Goal: Obtain resource: Download file/media

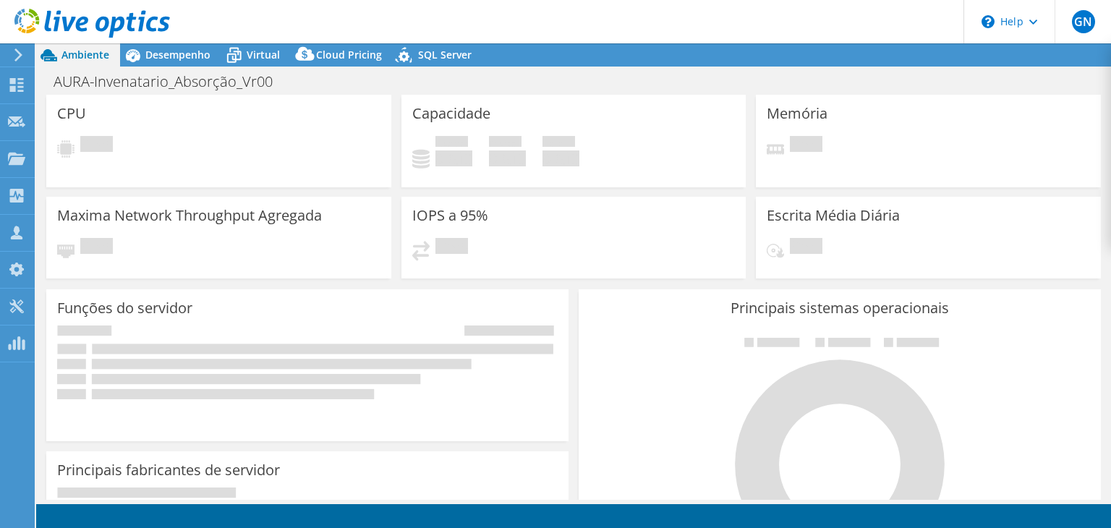
select select "USD"
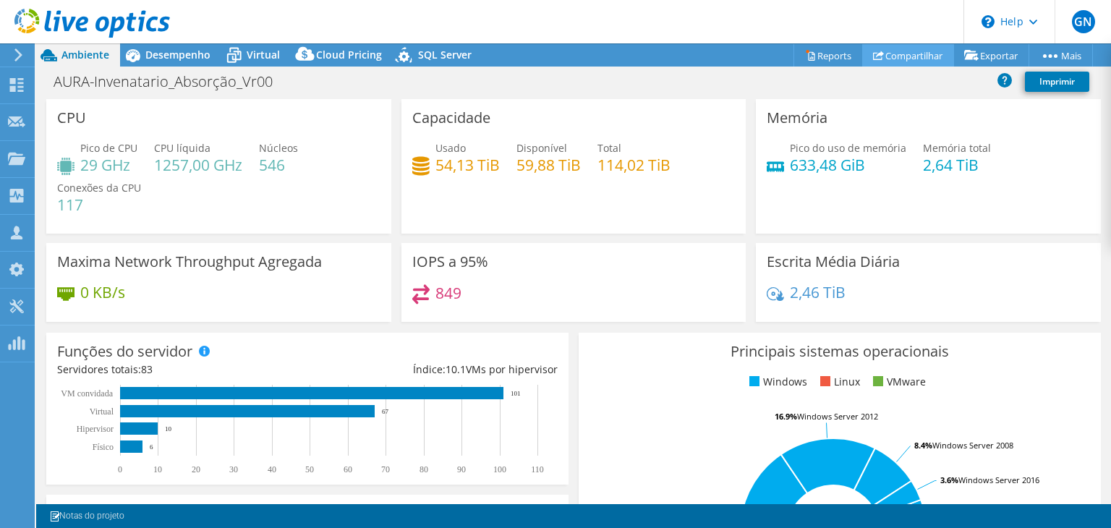
click at [890, 56] on link "Compartilhar" at bounding box center [908, 55] width 92 height 22
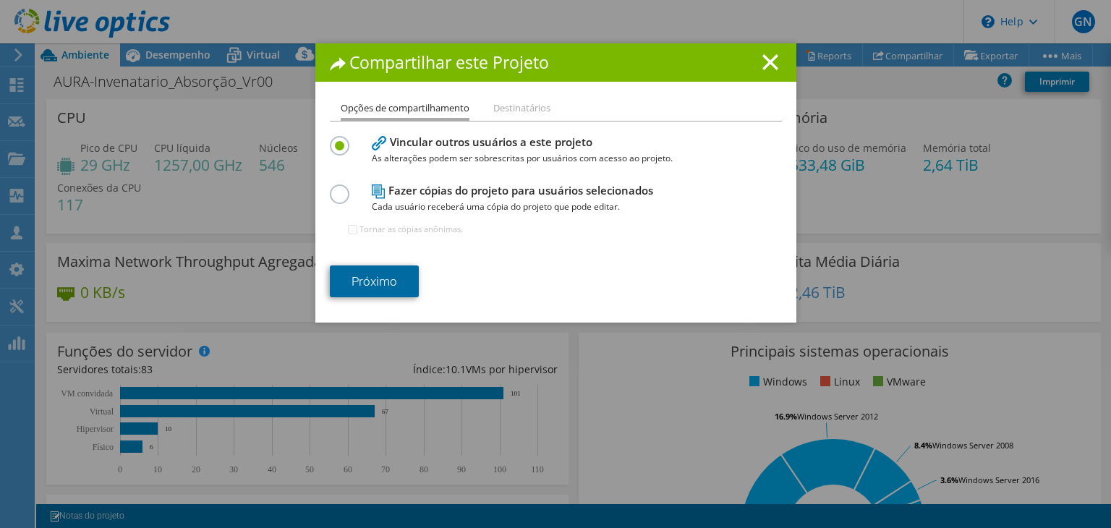
click at [389, 277] on link "Próximo" at bounding box center [374, 281] width 89 height 32
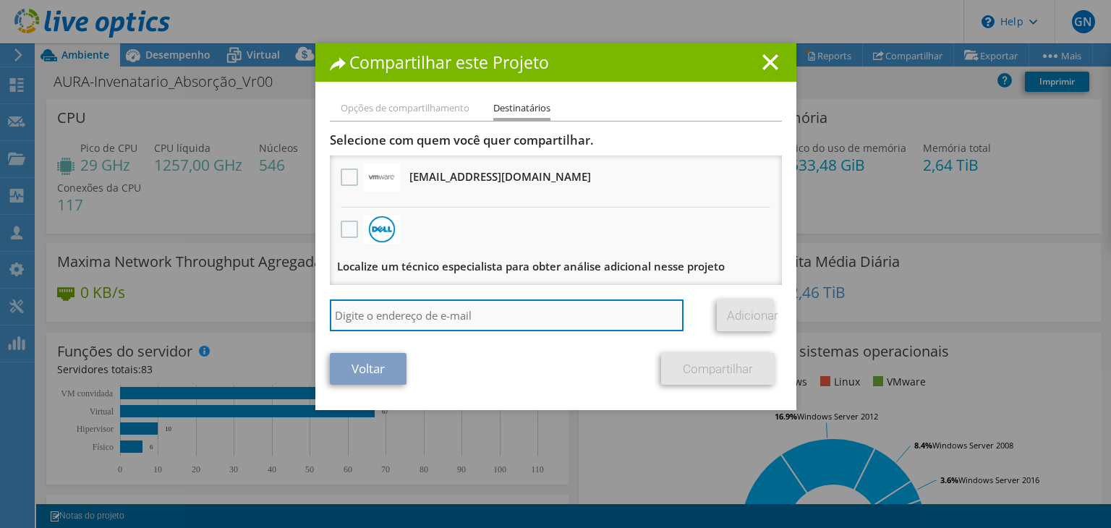
click at [356, 315] on input "search" at bounding box center [507, 315] width 354 height 32
type input "[PERSON_NAME]"
drag, startPoint x: 293, startPoint y: 312, endPoint x: 275, endPoint y: 314, distance: 17.4
click at [275, 312] on div "Compartilhar este Projeto Opções de compartilhamento Destinatários Vincular out…" at bounding box center [555, 263] width 1111 height 441
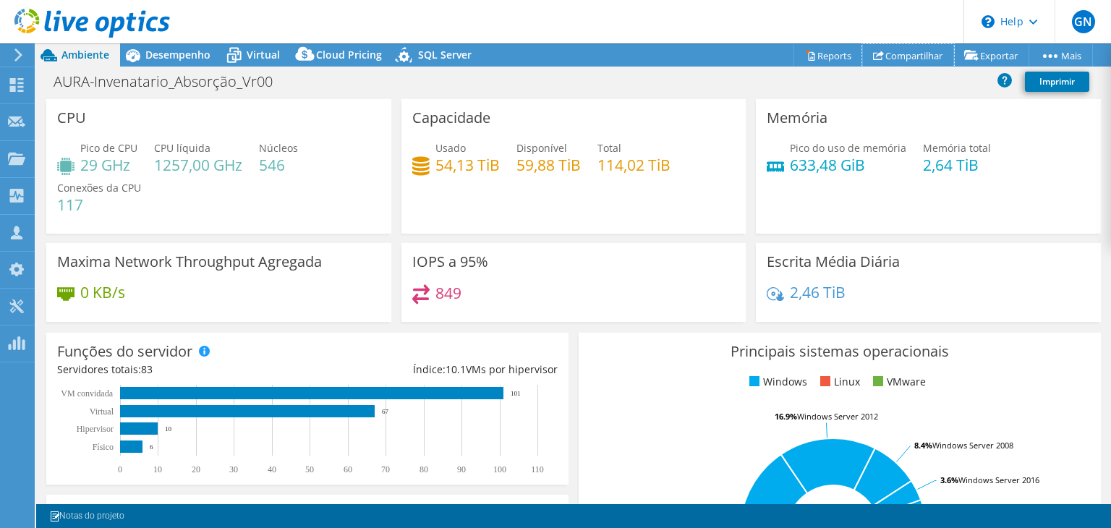
click at [901, 56] on link "Compartilhar" at bounding box center [908, 55] width 92 height 22
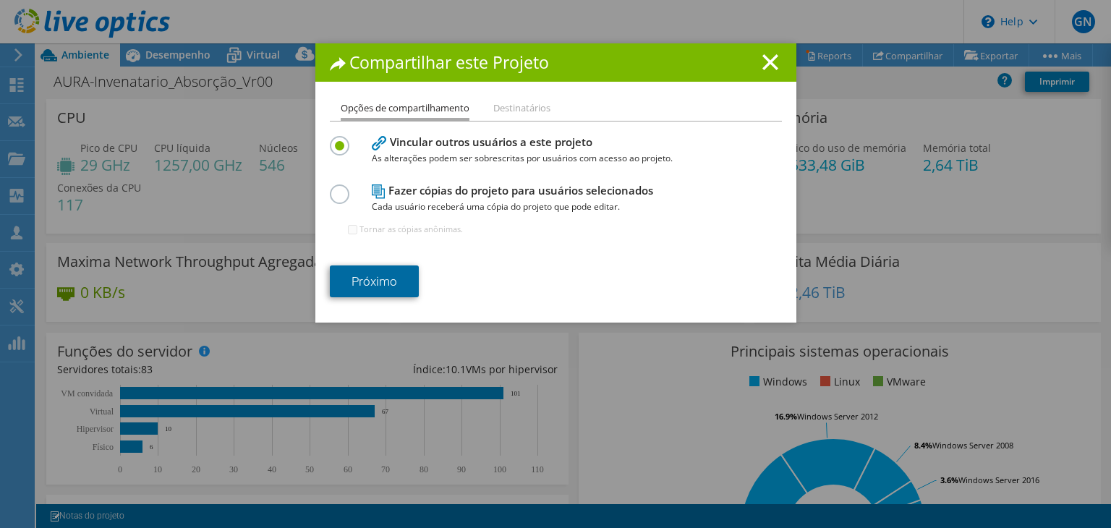
click at [359, 281] on link "Próximo" at bounding box center [374, 281] width 89 height 32
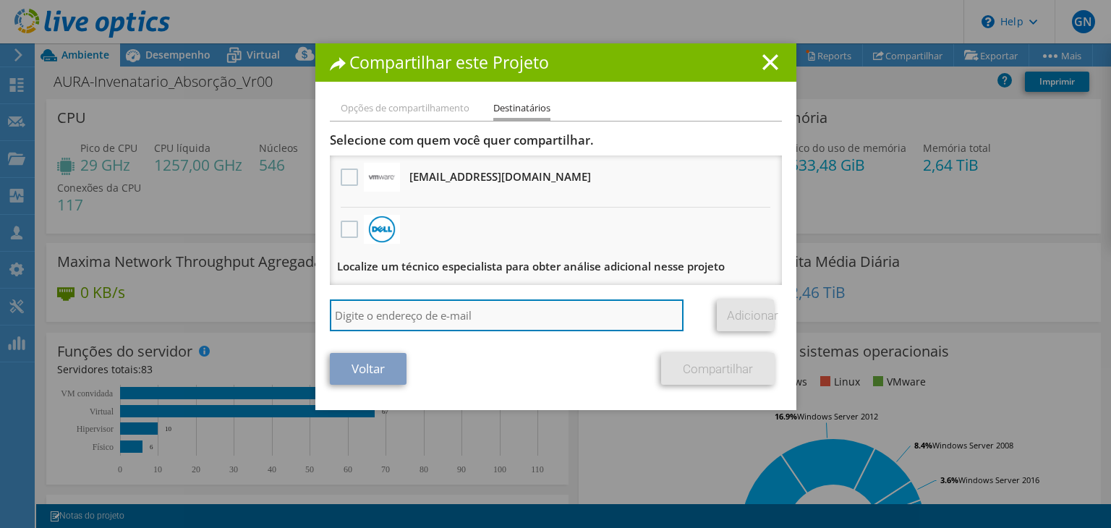
click at [370, 317] on input "search" at bounding box center [507, 315] width 354 height 32
paste input "[PERSON_NAME][EMAIL_ADDRESS][DOMAIN_NAME]"
type input "[PERSON_NAME][EMAIL_ADDRESS][DOMAIN_NAME]"
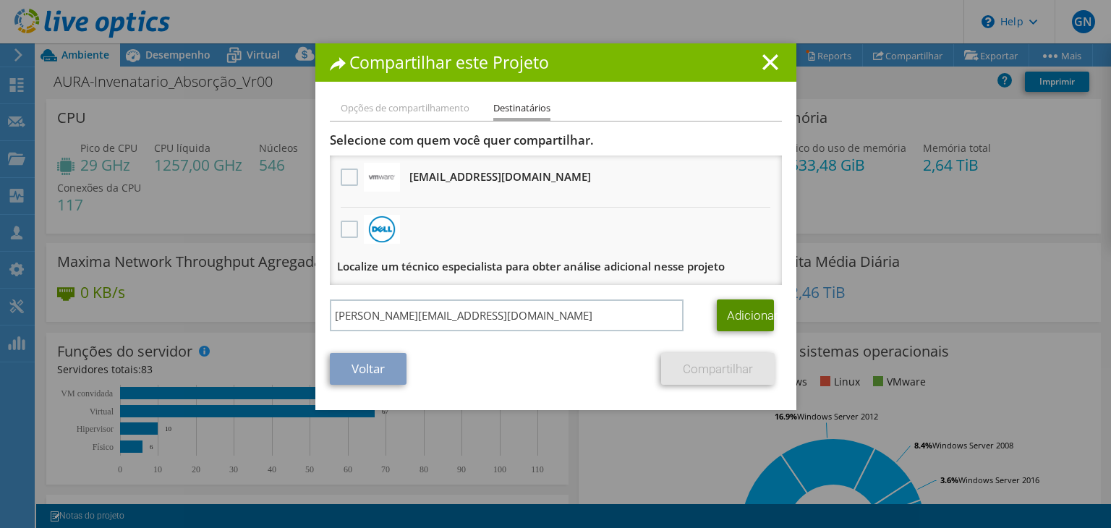
click at [732, 313] on link "Adicionar" at bounding box center [745, 315] width 57 height 32
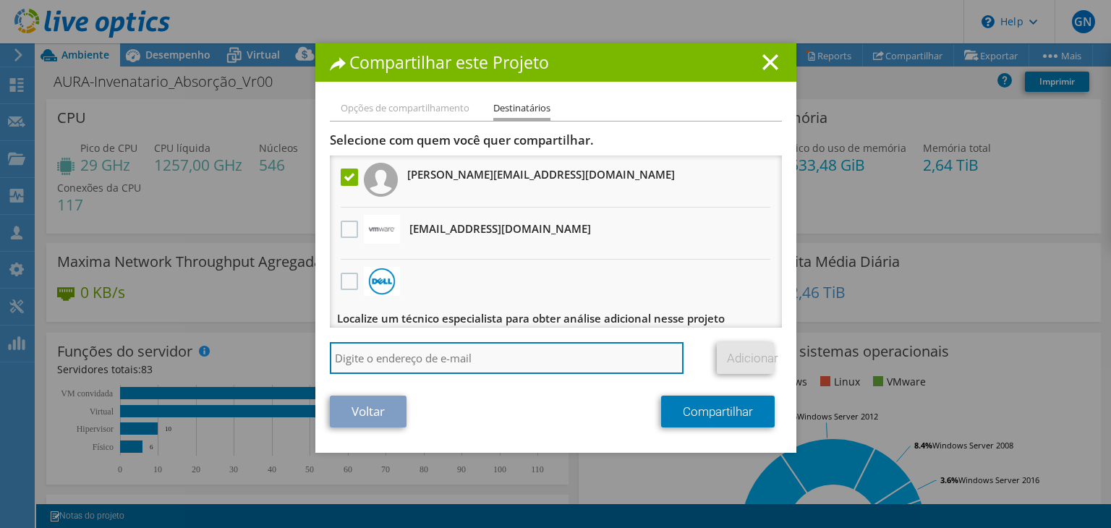
click at [379, 356] on input "search" at bounding box center [507, 358] width 354 height 32
paste input "[EMAIL_ADDRESS][PERSON_NAME][DOMAIN_NAME]"
type input "[EMAIL_ADDRESS][PERSON_NAME][DOMAIN_NAME]"
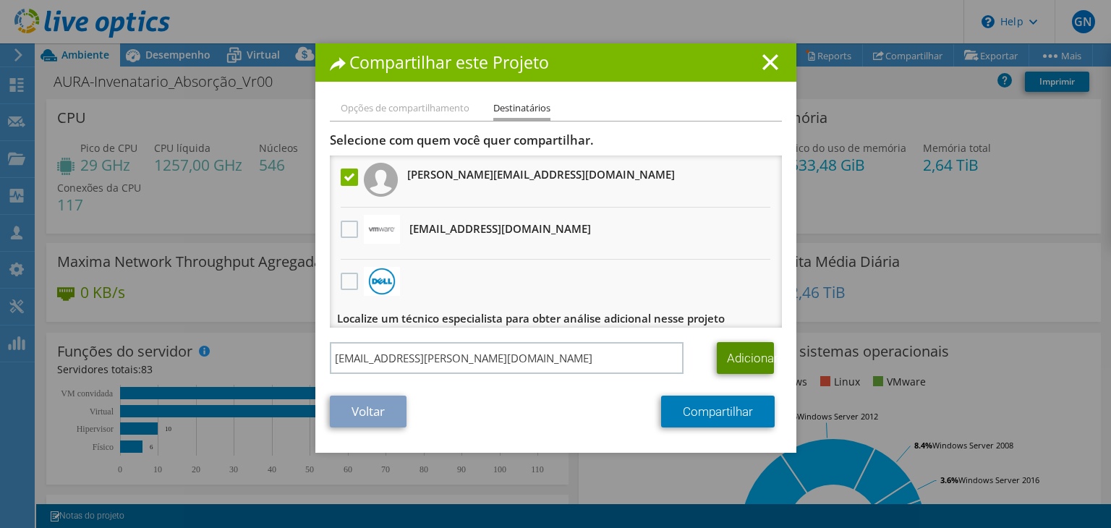
click at [726, 364] on link "Adicionar" at bounding box center [745, 358] width 57 height 32
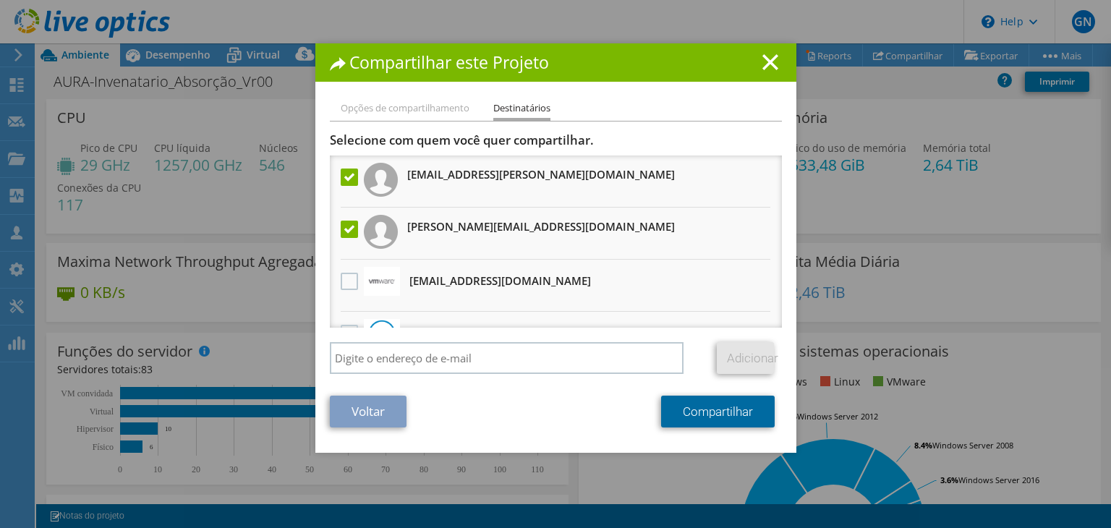
click at [722, 414] on link "Compartilhar" at bounding box center [718, 412] width 114 height 32
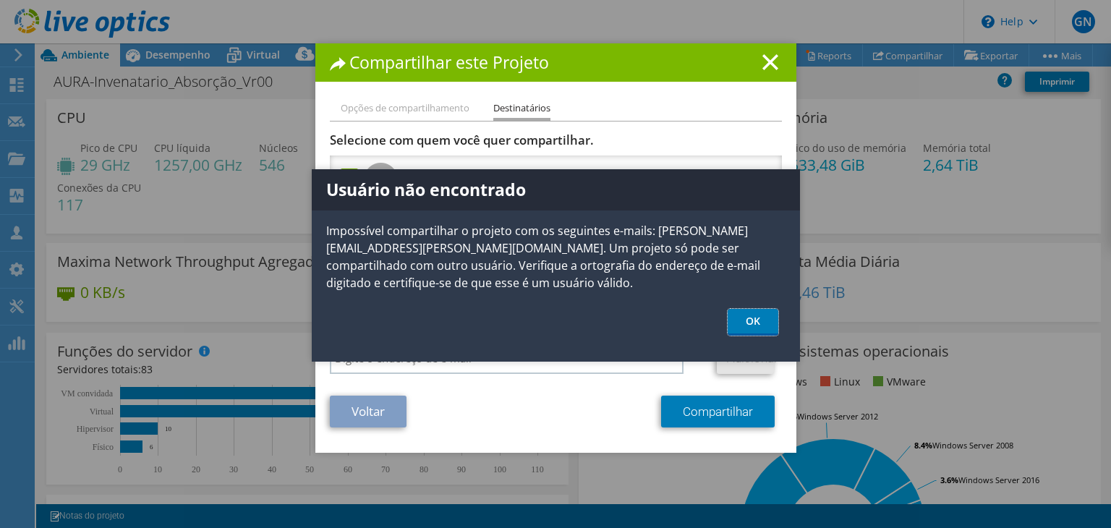
click at [754, 333] on link "OK" at bounding box center [752, 322] width 51 height 27
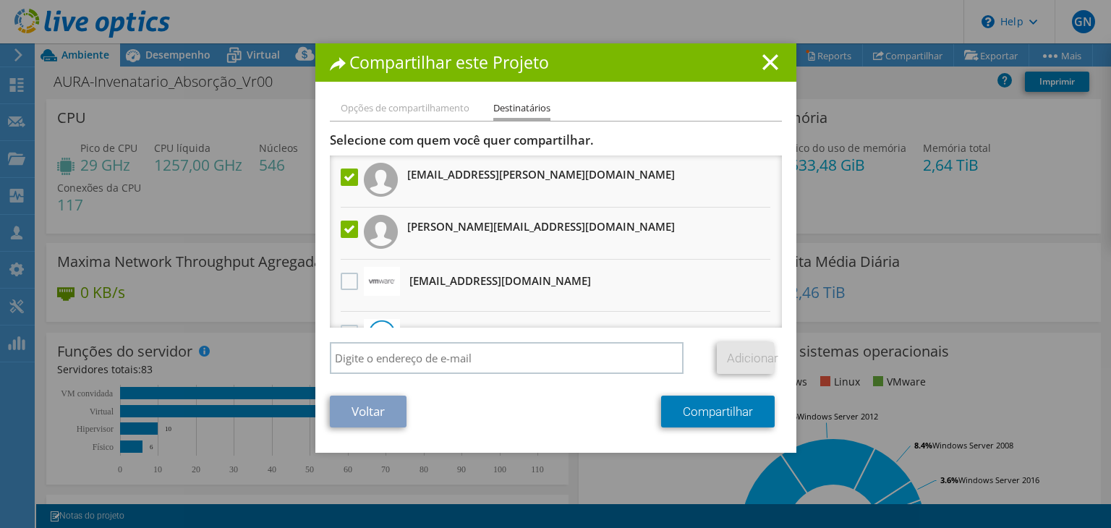
click at [341, 176] on label at bounding box center [351, 176] width 21 height 17
click at [0, 0] on input "checkbox" at bounding box center [0, 0] width 0 height 0
click at [700, 407] on link "Compartilhar" at bounding box center [718, 412] width 114 height 32
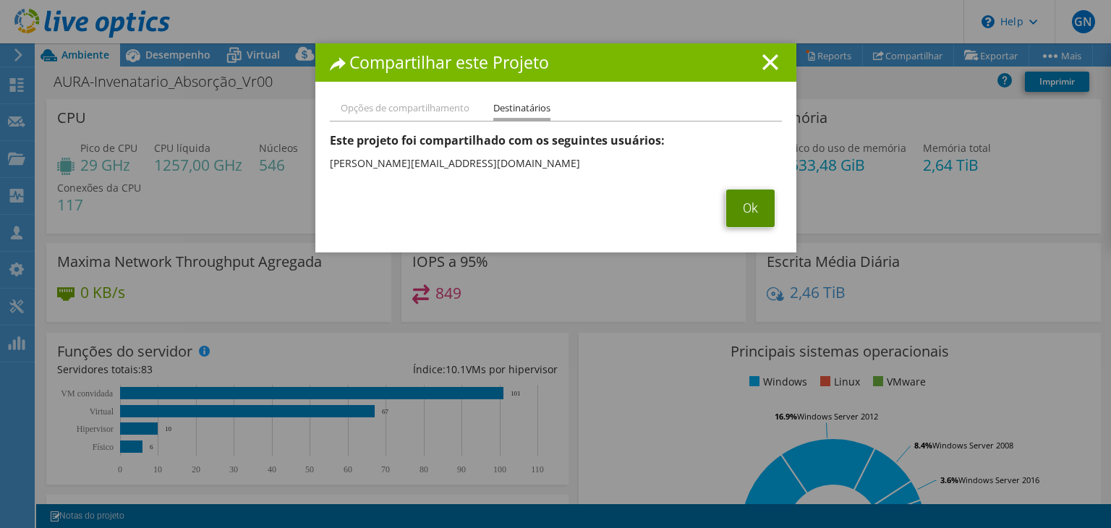
click at [738, 209] on link "Ok" at bounding box center [750, 208] width 48 height 38
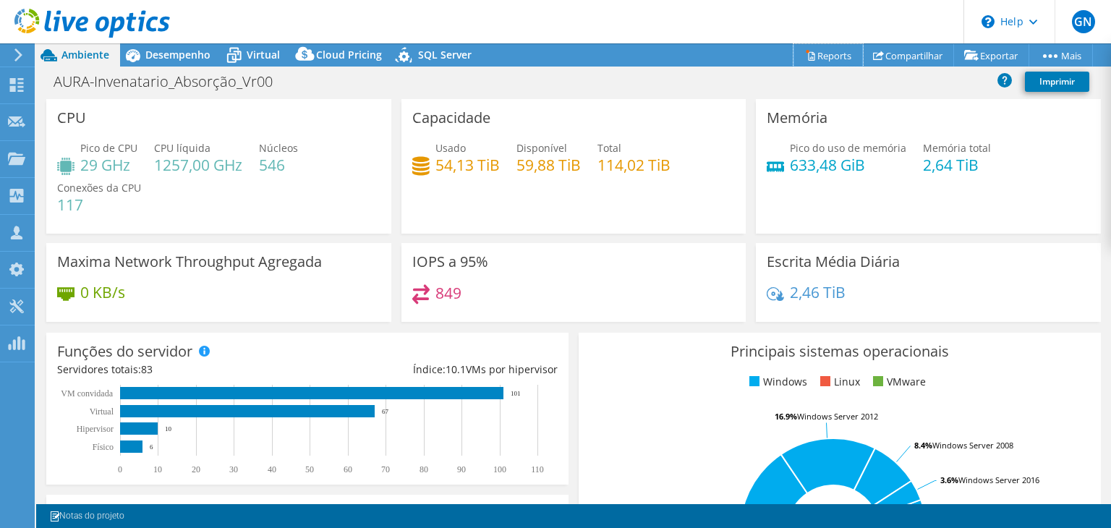
drag, startPoint x: 821, startPoint y: 50, endPoint x: 828, endPoint y: 67, distance: 17.9
click at [821, 50] on link "Reports" at bounding box center [827, 55] width 69 height 22
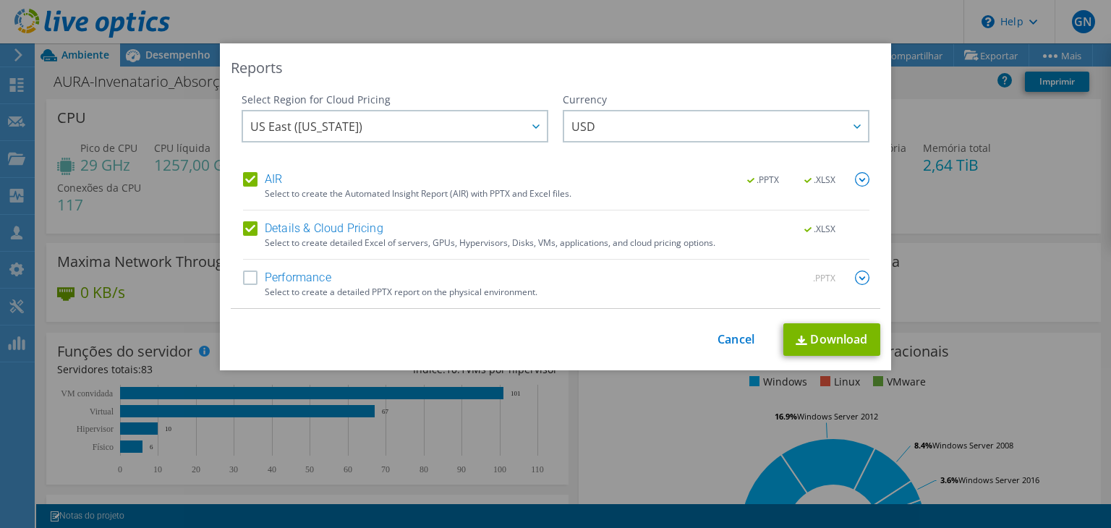
drag, startPoint x: 243, startPoint y: 278, endPoint x: 312, endPoint y: 390, distance: 131.8
click at [243, 279] on label "Performance" at bounding box center [287, 277] width 88 height 14
click at [0, 0] on input "Performance" at bounding box center [0, 0] width 0 height 0
click at [855, 179] on img at bounding box center [862, 179] width 14 height 14
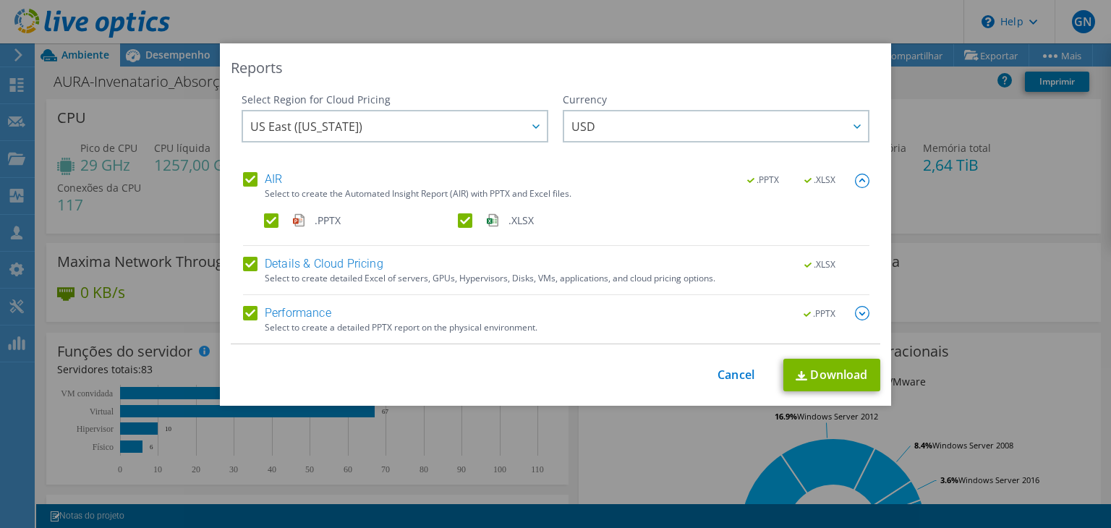
click at [855, 314] on img at bounding box center [862, 313] width 14 height 14
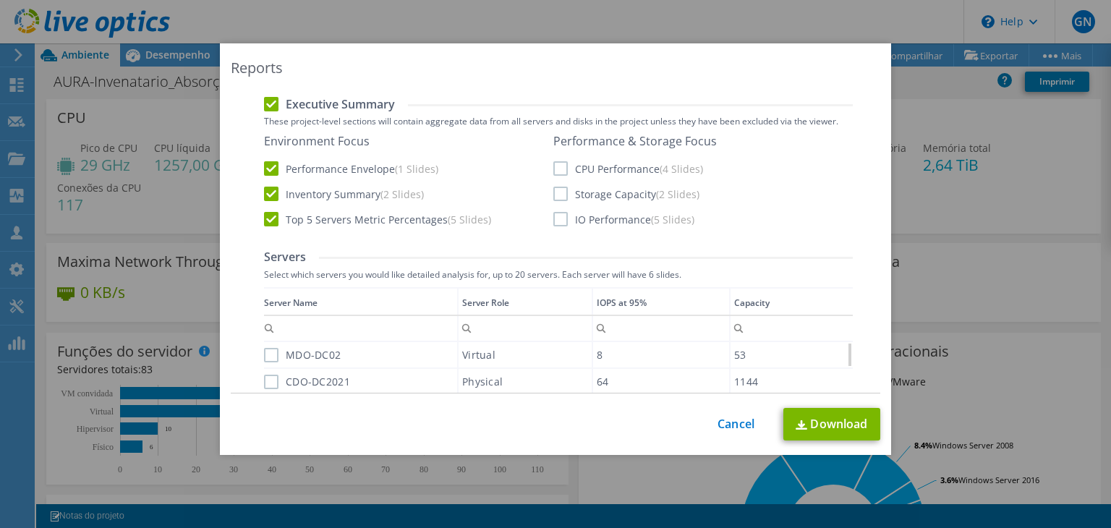
scroll to position [434, 0]
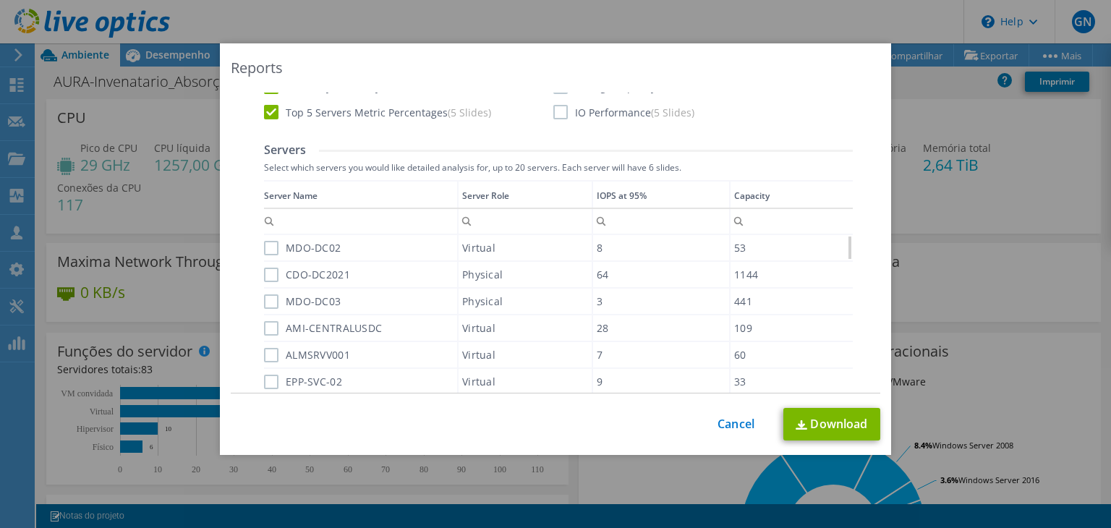
click at [264, 249] on label "MDO-DC02" at bounding box center [302, 248] width 77 height 14
click at [0, 0] on input "MDO-DC02" at bounding box center [0, 0] width 0 height 0
click at [270, 277] on label "CDO-DC2021" at bounding box center [307, 275] width 86 height 14
click at [0, 0] on input "CDO-DC2021" at bounding box center [0, 0] width 0 height 0
click at [265, 249] on label "MDO-DC02" at bounding box center [302, 248] width 77 height 14
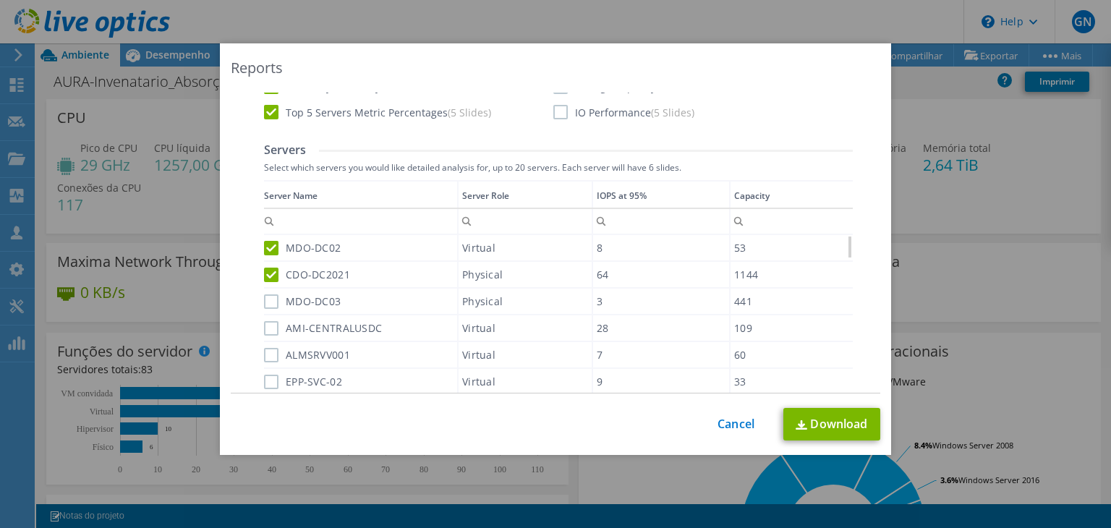
click at [0, 0] on input "MDO-DC02" at bounding box center [0, 0] width 0 height 0
click at [268, 277] on label "CDO-DC2021" at bounding box center [307, 275] width 86 height 14
click at [0, 0] on input "CDO-DC2021" at bounding box center [0, 0] width 0 height 0
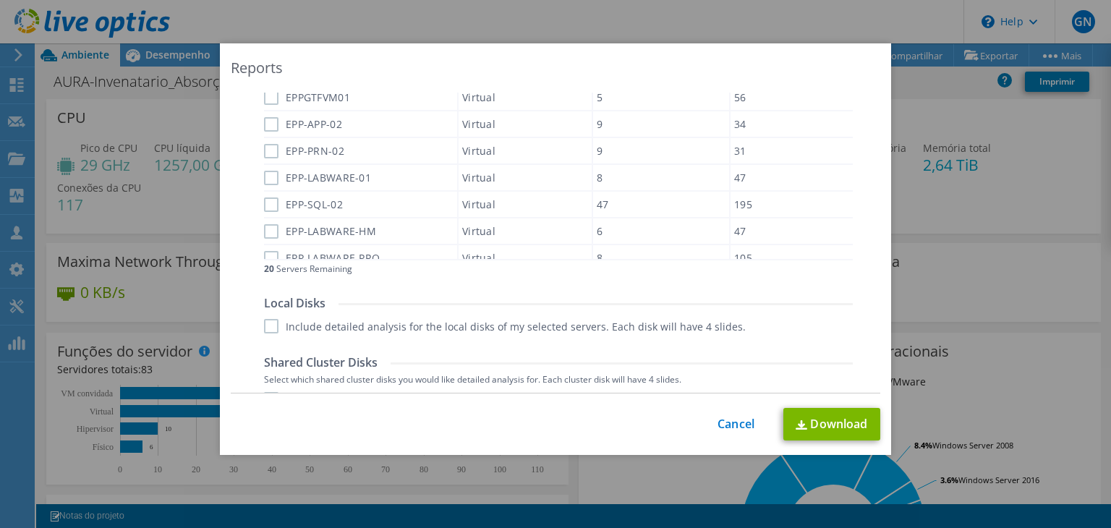
scroll to position [723, 0]
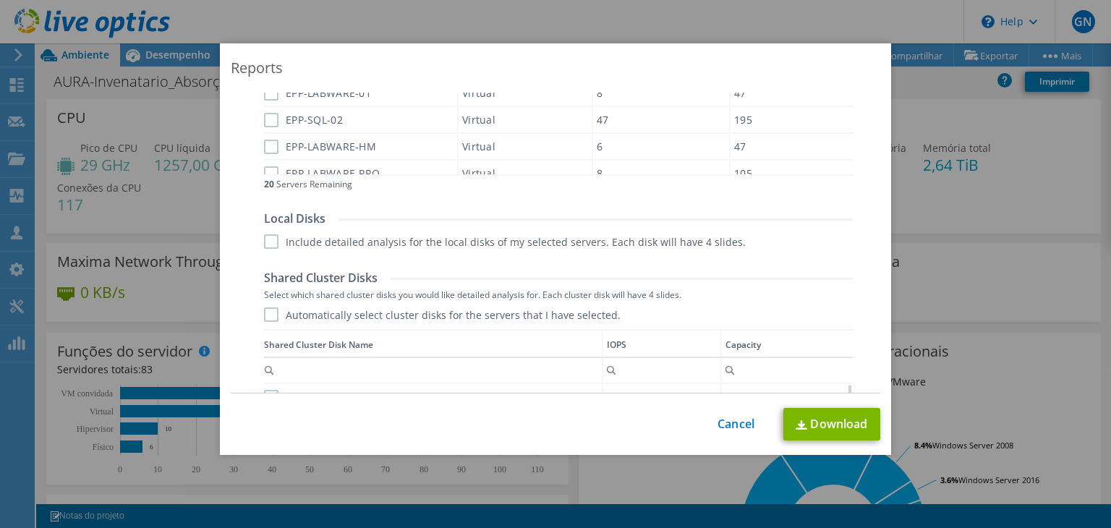
click at [267, 241] on label "Include detailed analysis for the local disks of my selected servers. Each disk…" at bounding box center [505, 241] width 482 height 14
click at [0, 0] on input "Include detailed analysis for the local disks of my selected servers. Each disk…" at bounding box center [0, 0] width 0 height 0
click at [264, 315] on label "Automatically select cluster disks for the servers that I have selected." at bounding box center [442, 314] width 356 height 14
click at [0, 0] on input "Automatically select cluster disks for the servers that I have selected." at bounding box center [0, 0] width 0 height 0
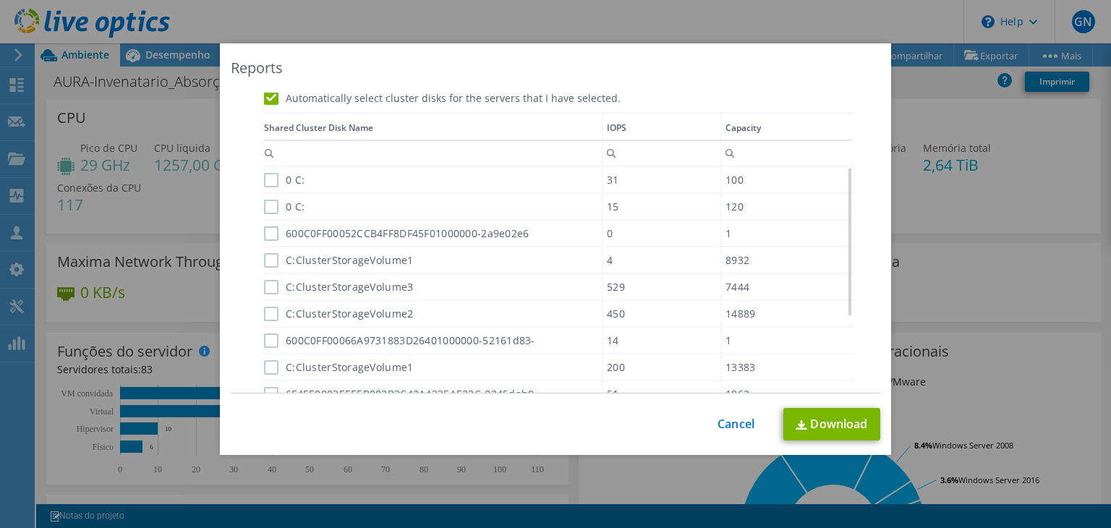
scroll to position [868, 0]
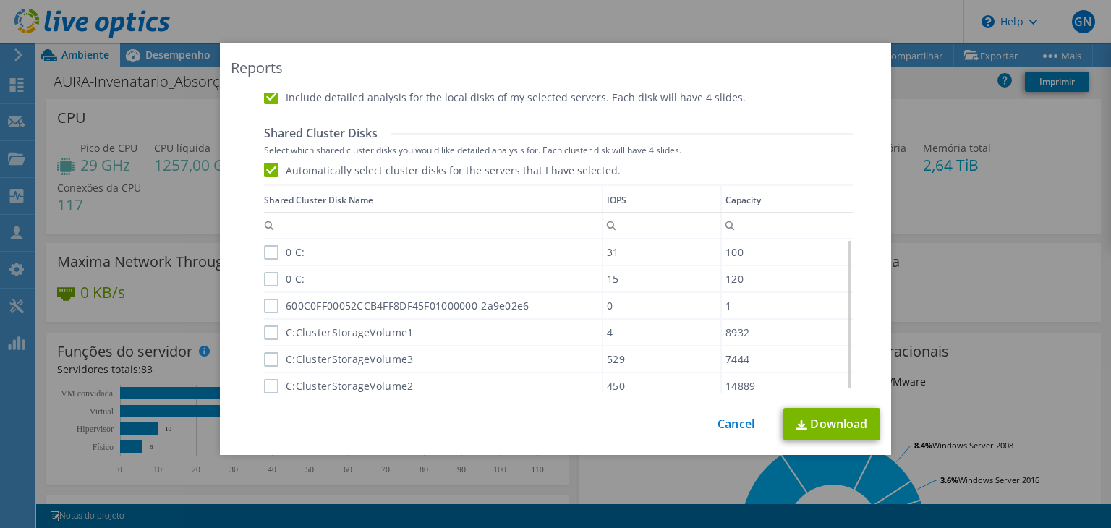
click at [266, 170] on label "Automatically select cluster disks for the servers that I have selected." at bounding box center [442, 170] width 356 height 14
click at [0, 0] on input "Automatically select cluster disks for the servers that I have selected." at bounding box center [0, 0] width 0 height 0
click at [265, 172] on label "Automatically select cluster disks for the servers that I have selected." at bounding box center [442, 170] width 356 height 14
click at [0, 0] on input "Automatically select cluster disks for the servers that I have selected." at bounding box center [0, 0] width 0 height 0
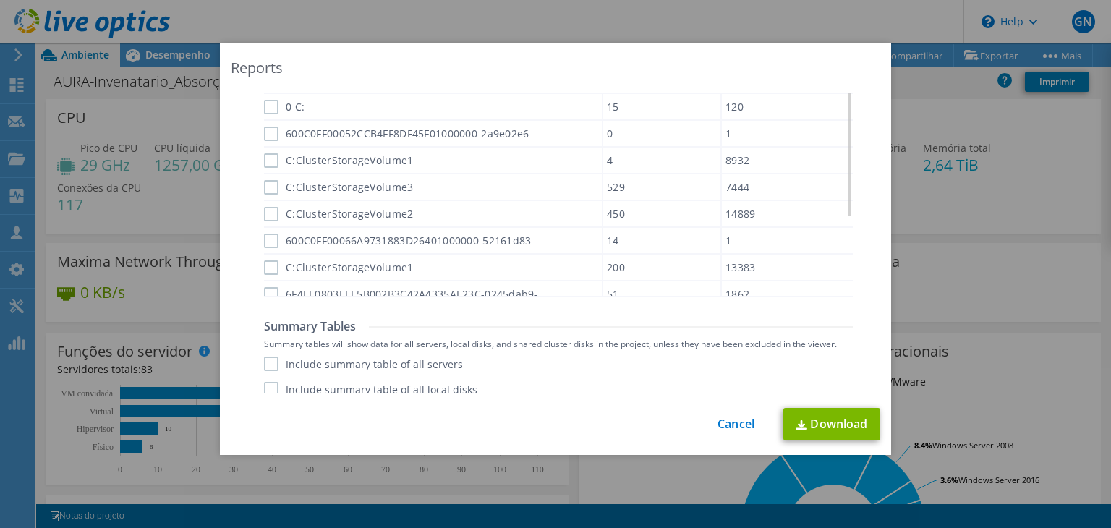
scroll to position [1079, 0]
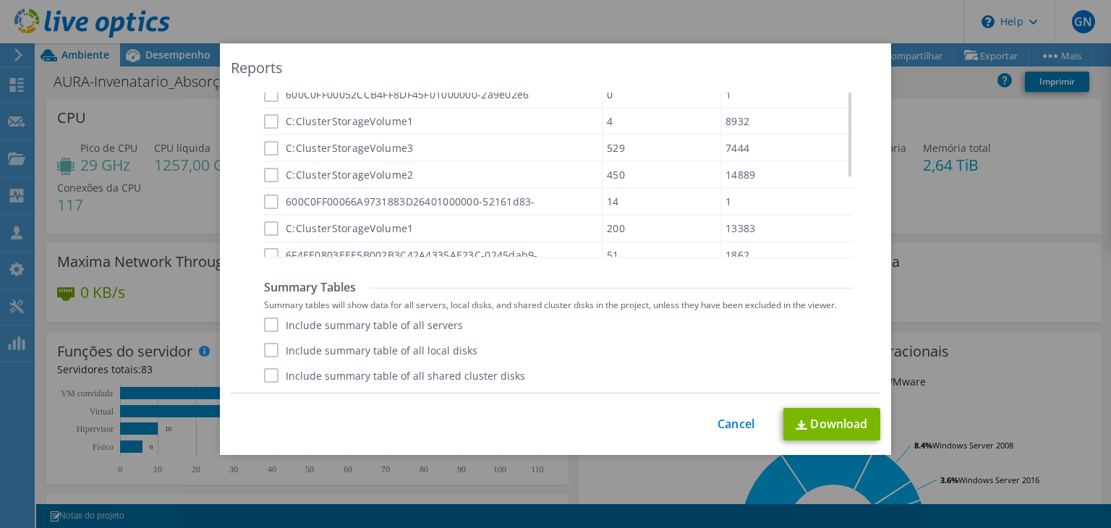
click at [269, 325] on label "Include summary table of all servers" at bounding box center [363, 324] width 199 height 14
click at [0, 0] on input "Include summary table of all servers" at bounding box center [0, 0] width 0 height 0
click at [264, 355] on label "Include summary table of all local disks" at bounding box center [370, 350] width 213 height 14
click at [0, 0] on input "Include summary table of all local disks" at bounding box center [0, 0] width 0 height 0
click at [264, 372] on label "Include summary table of all shared cluster disks" at bounding box center [394, 375] width 261 height 14
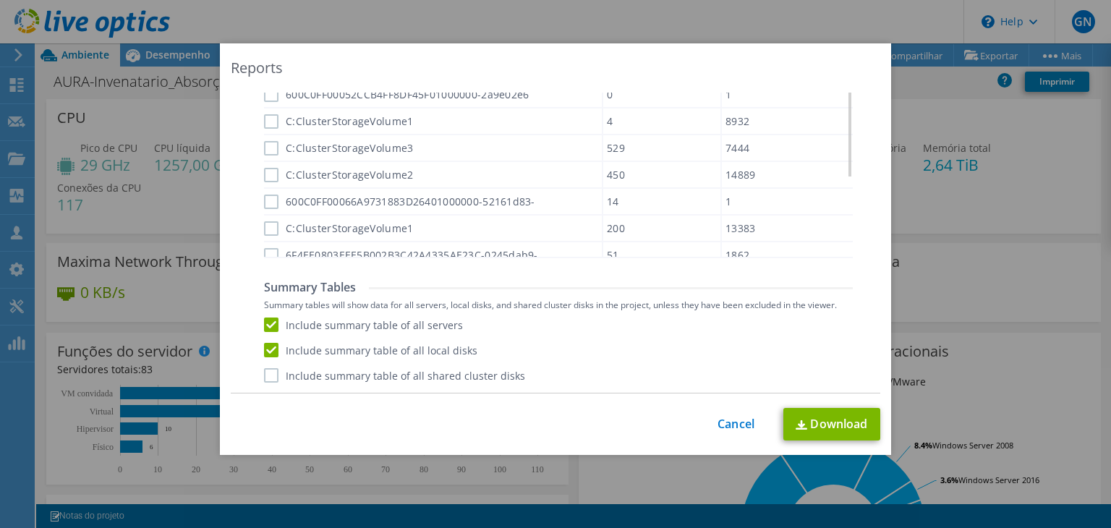
click at [0, 0] on input "Include summary table of all shared cluster disks" at bounding box center [0, 0] width 0 height 0
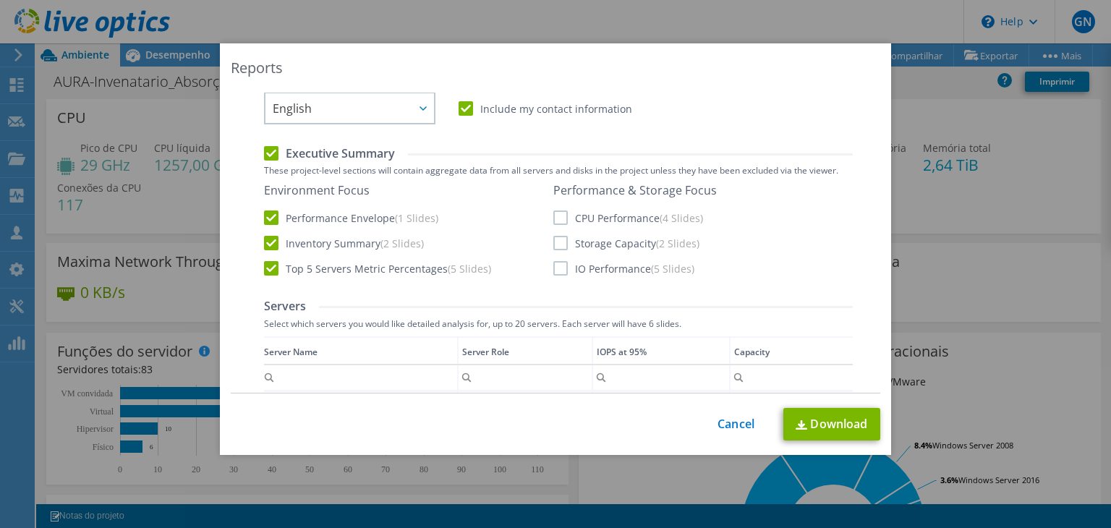
scroll to position [211, 0]
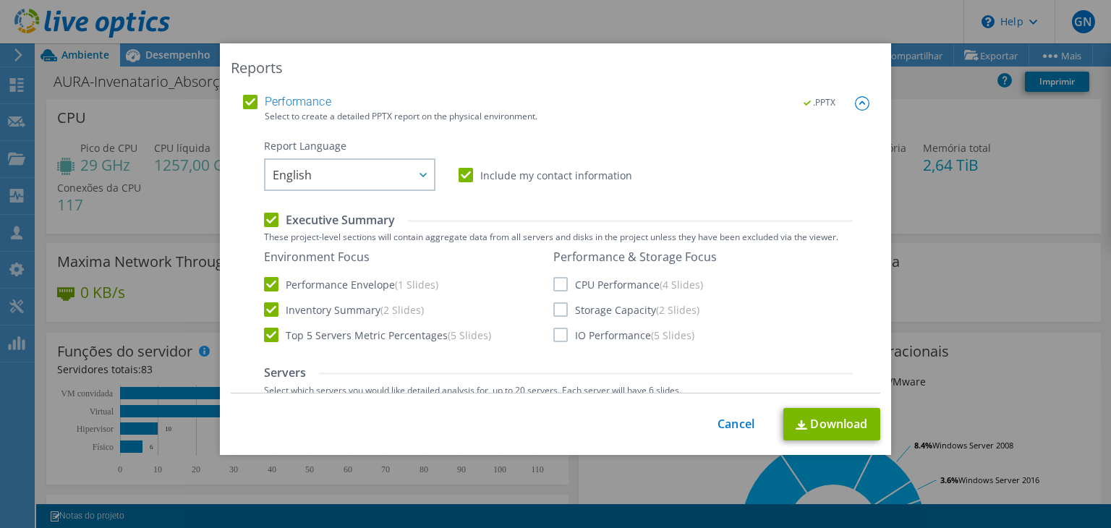
click at [555, 284] on label "CPU Performance (4 Slides)" at bounding box center [628, 284] width 150 height 14
click at [0, 0] on input "CPU Performance (4 Slides)" at bounding box center [0, 0] width 0 height 0
click at [553, 308] on label "Storage Capacity (2 Slides)" at bounding box center [626, 309] width 146 height 14
click at [0, 0] on input "Storage Capacity (2 Slides)" at bounding box center [0, 0] width 0 height 0
click at [554, 336] on label "IO Performance (5 Slides)" at bounding box center [623, 335] width 141 height 14
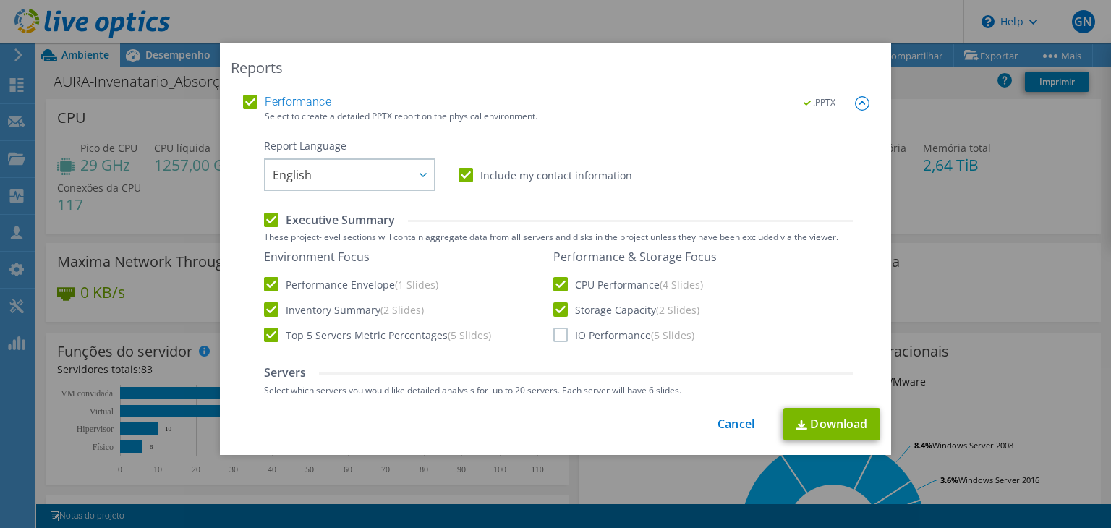
click at [0, 0] on input "IO Performance (5 Slides)" at bounding box center [0, 0] width 0 height 0
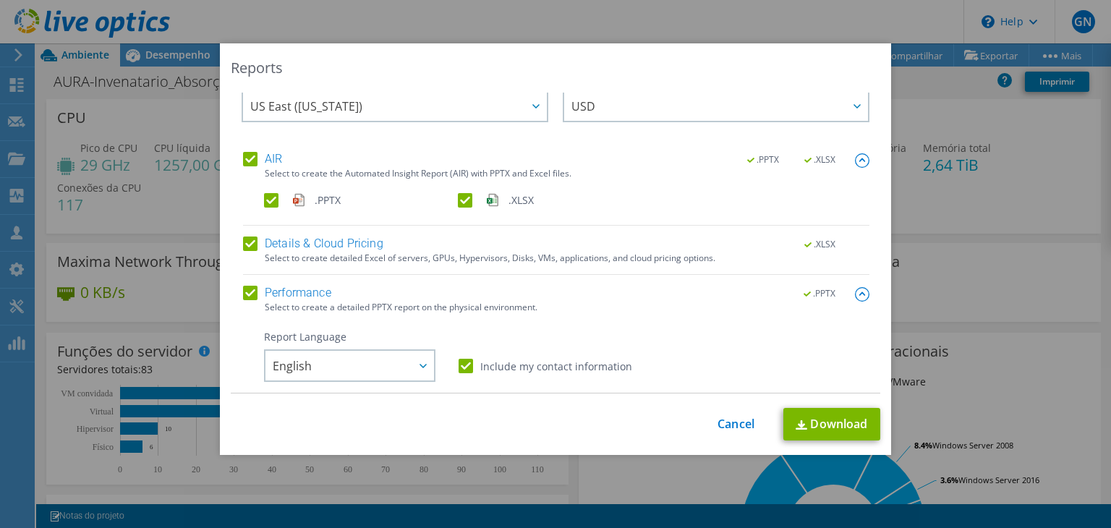
scroll to position [0, 0]
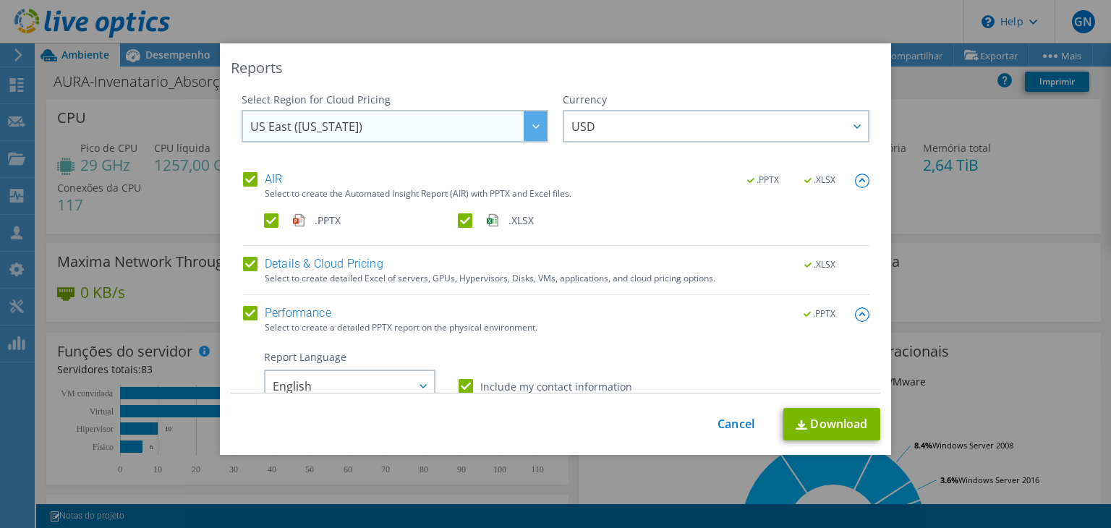
click at [526, 131] on div at bounding box center [534, 126] width 23 height 30
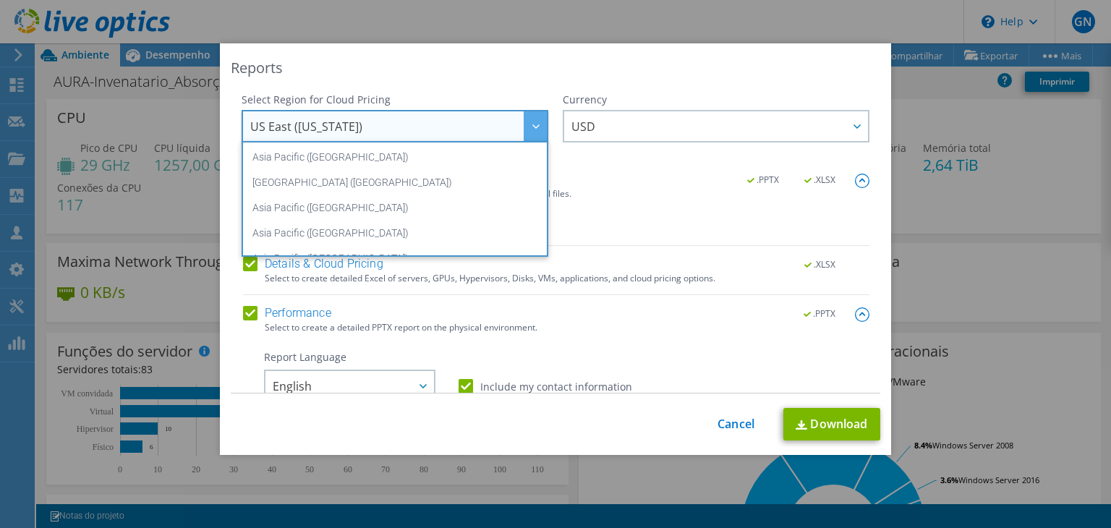
click at [395, 124] on span "US East ([US_STATE])" at bounding box center [398, 126] width 296 height 30
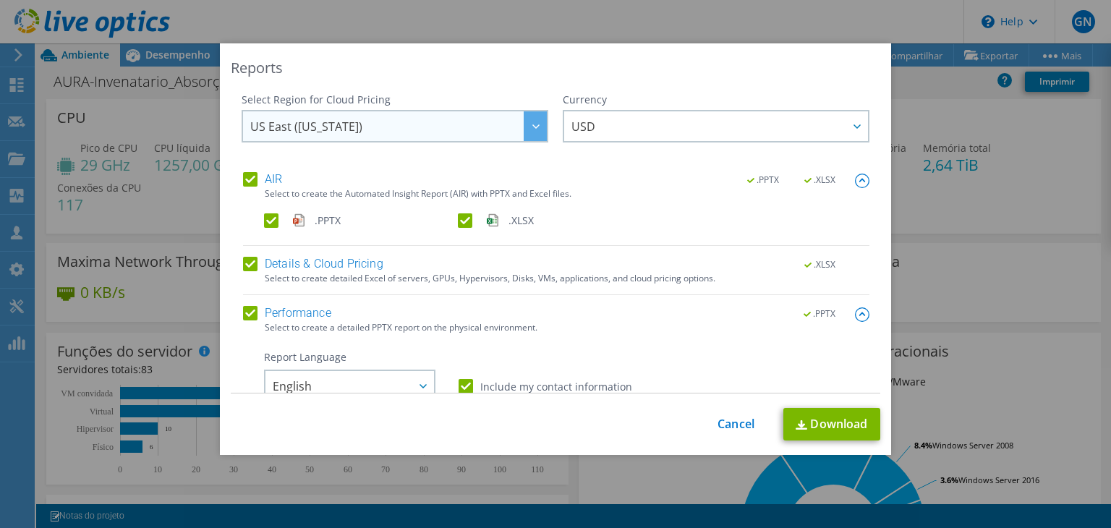
click at [395, 125] on span "US East ([US_STATE])" at bounding box center [398, 126] width 296 height 30
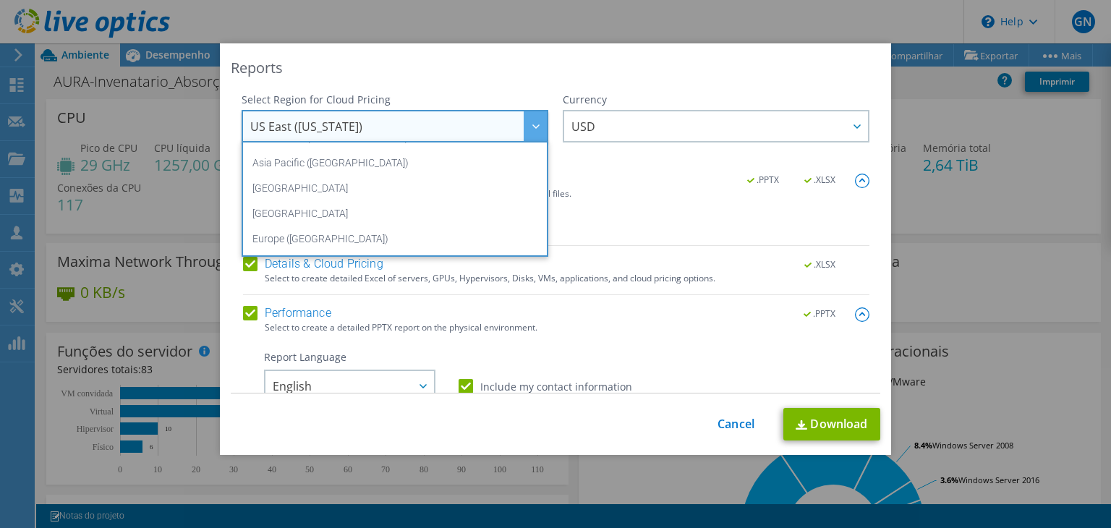
scroll to position [195, 0]
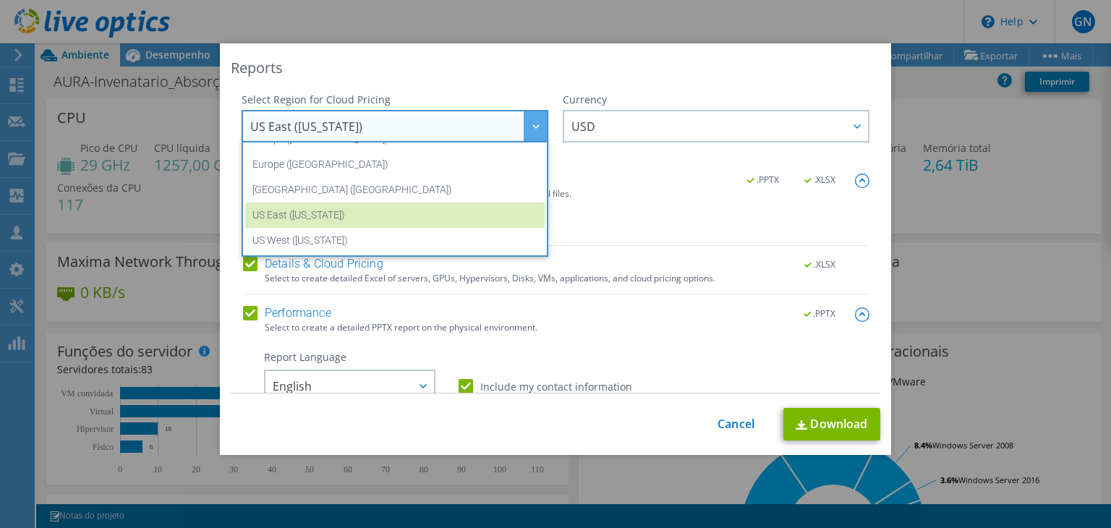
click at [370, 190] on li "[GEOGRAPHIC_DATA] ([GEOGRAPHIC_DATA])" at bounding box center [394, 189] width 299 height 25
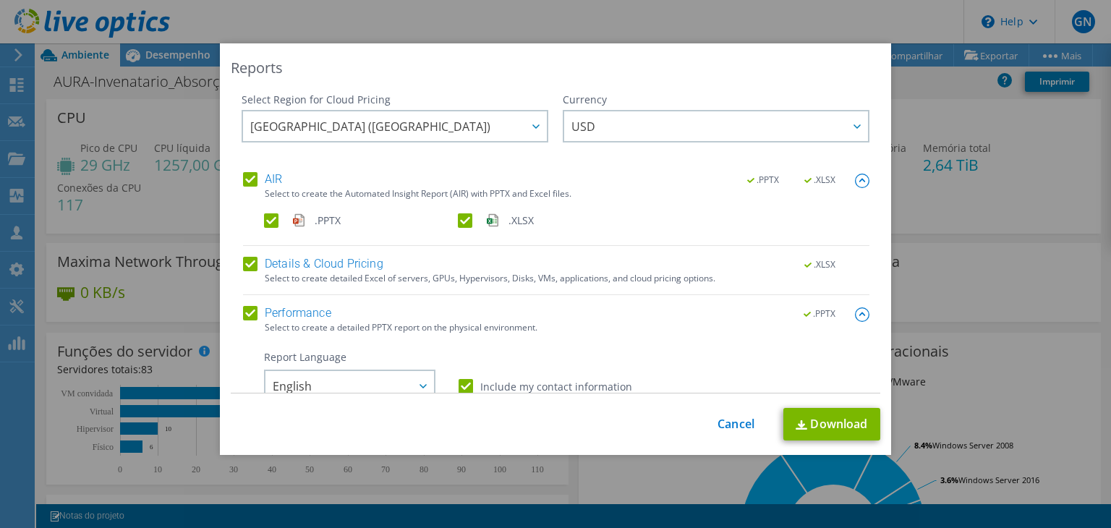
scroll to position [195, 0]
click at [573, 131] on span "USD" at bounding box center [583, 130] width 24 height 22
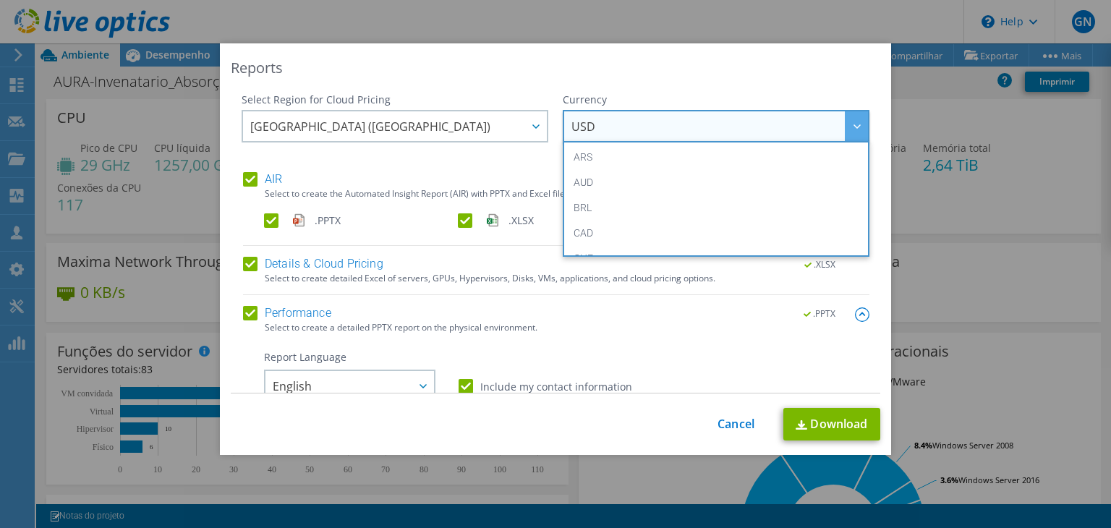
click at [572, 131] on span "USD" at bounding box center [583, 130] width 24 height 22
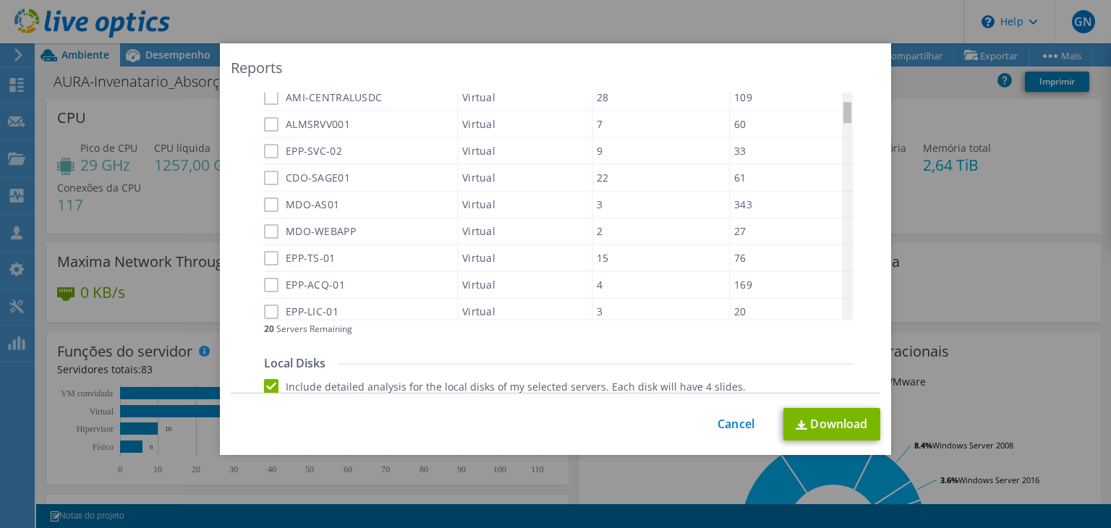
scroll to position [72, 0]
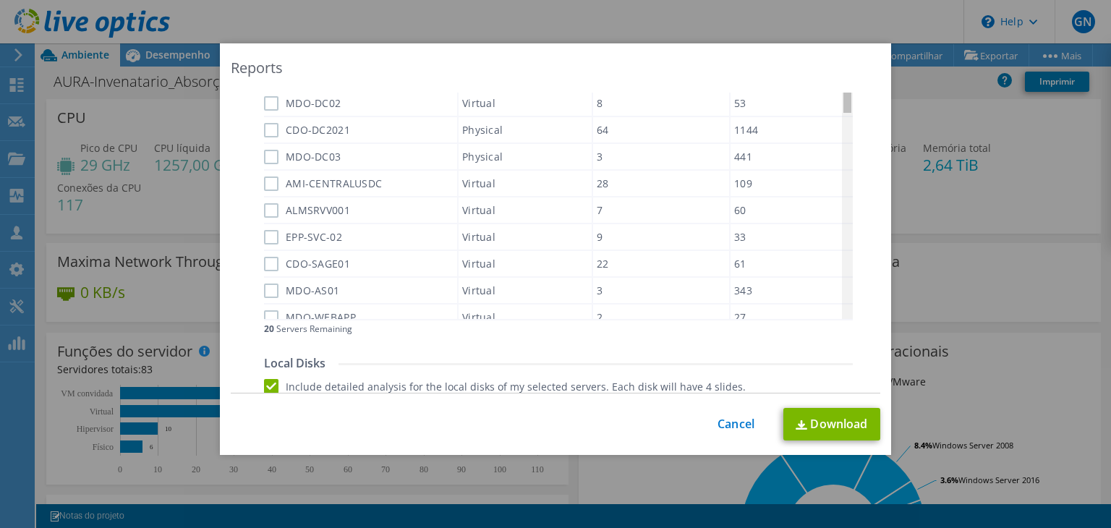
drag, startPoint x: 842, startPoint y: 159, endPoint x: 837, endPoint y: 97, distance: 62.5
click at [840, 100] on body "GN Parceiro de Canal GILCELIO NASCIMENTO [EMAIL_ADDRESS][PERSON_NAME][DOMAIN_NA…" at bounding box center [555, 264] width 1111 height 528
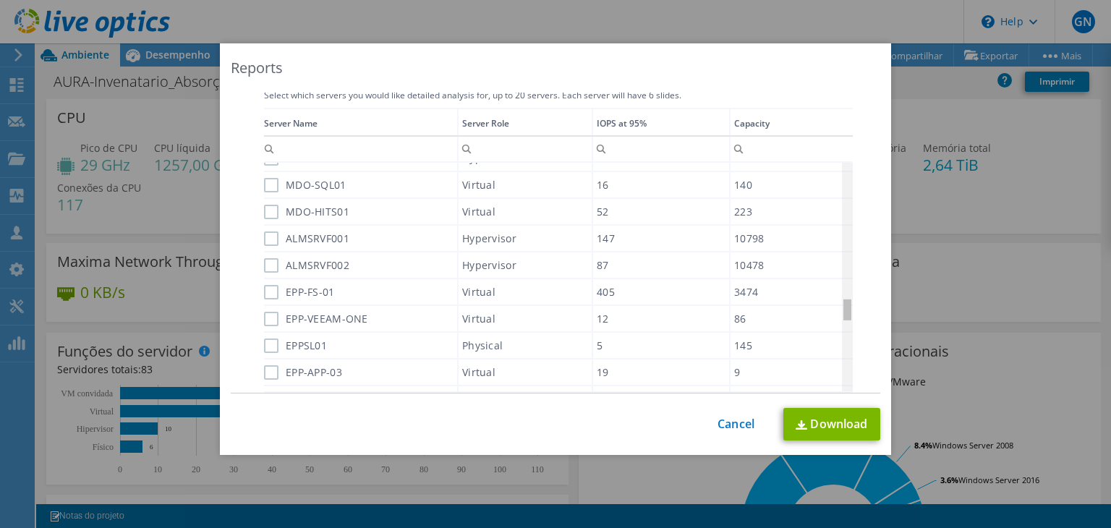
scroll to position [1309, 0]
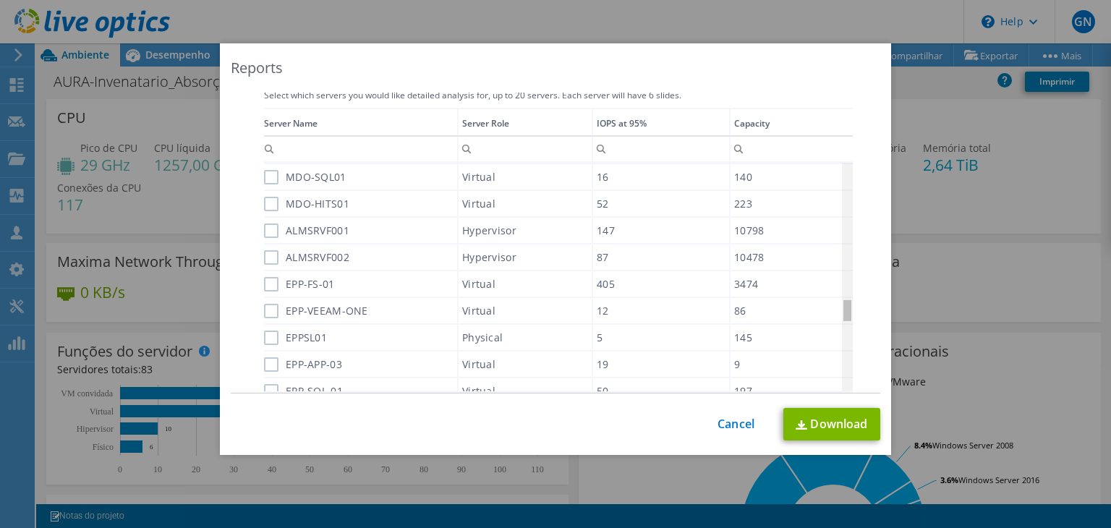
drag, startPoint x: 842, startPoint y: 181, endPoint x: 837, endPoint y: 296, distance: 114.3
click at [837, 296] on body "GN Parceiro de Canal GILCELIO NASCIMENTO [EMAIL_ADDRESS][PERSON_NAME][DOMAIN_NA…" at bounding box center [555, 264] width 1111 height 528
click at [266, 223] on label "ALMSRVF001" at bounding box center [306, 230] width 85 height 14
click at [0, 0] on input "ALMSRVF001" at bounding box center [0, 0] width 0 height 0
click at [264, 250] on label "ALMSRVF002" at bounding box center [306, 257] width 85 height 14
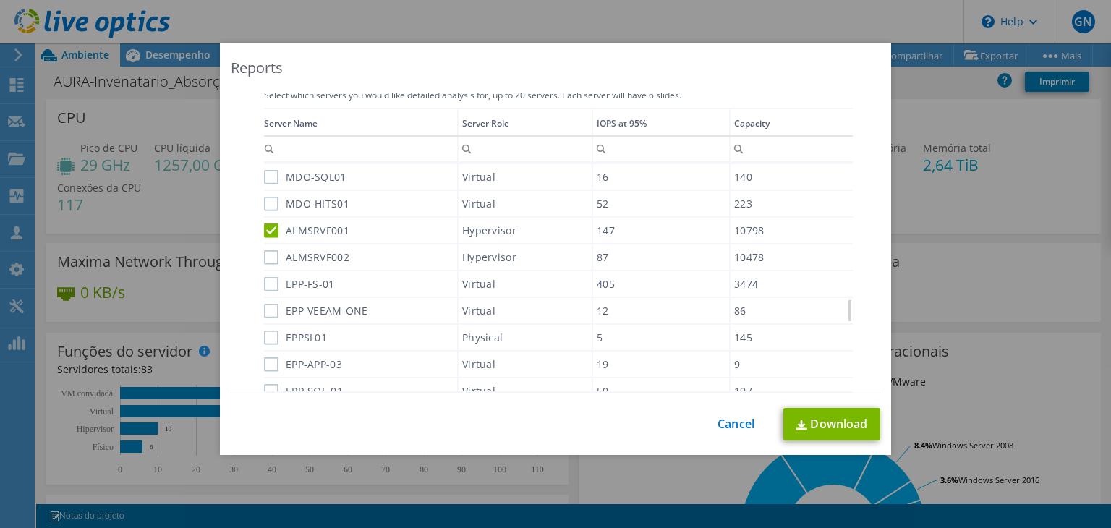
click at [0, 0] on input "ALMSRVF002" at bounding box center [0, 0] width 0 height 0
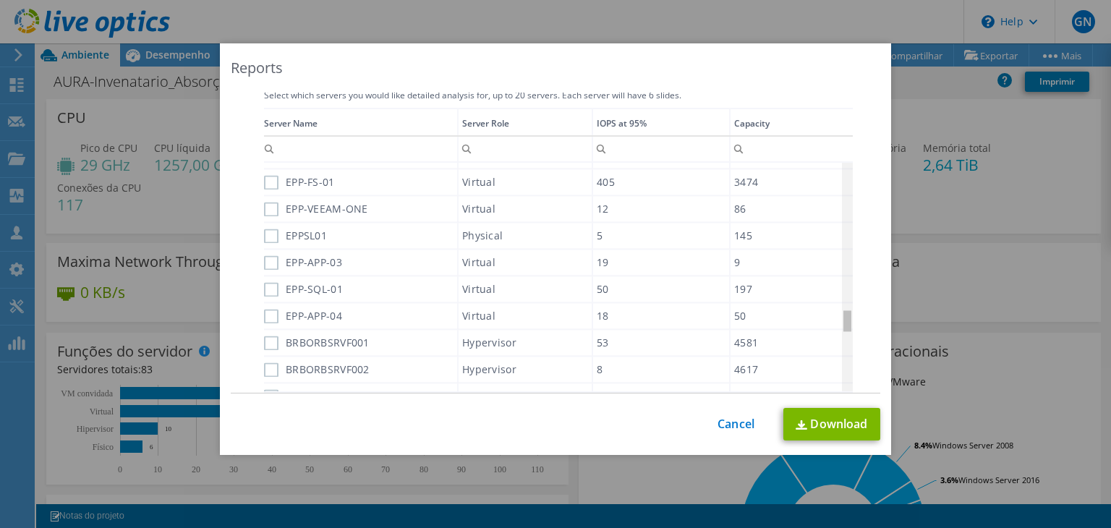
drag, startPoint x: 841, startPoint y: 307, endPoint x: 847, endPoint y: 324, distance: 18.5
click at [847, 324] on body "GN Parceiro de Canal GILCELIO NASCIMENTO [EMAIL_ADDRESS][PERSON_NAME][DOMAIN_NA…" at bounding box center [555, 264] width 1111 height 528
click at [264, 335] on label "BRBORBSRVF001" at bounding box center [317, 342] width 106 height 14
click at [0, 0] on input "BRBORBSRVF001" at bounding box center [0, 0] width 0 height 0
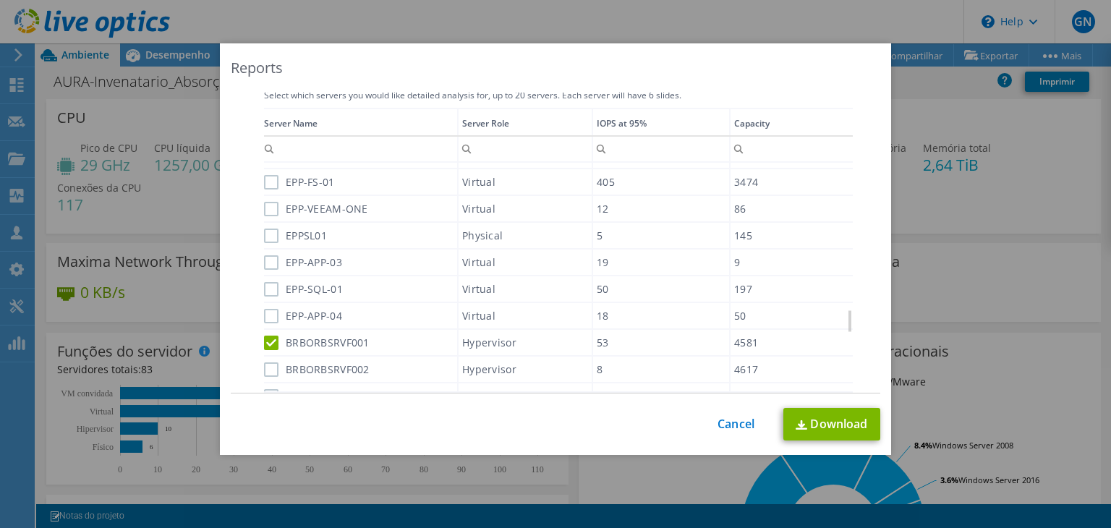
click at [264, 362] on label "BRBORBSRVF002" at bounding box center [317, 369] width 106 height 14
click at [0, 0] on input "BRBORBSRVF002" at bounding box center [0, 0] width 0 height 0
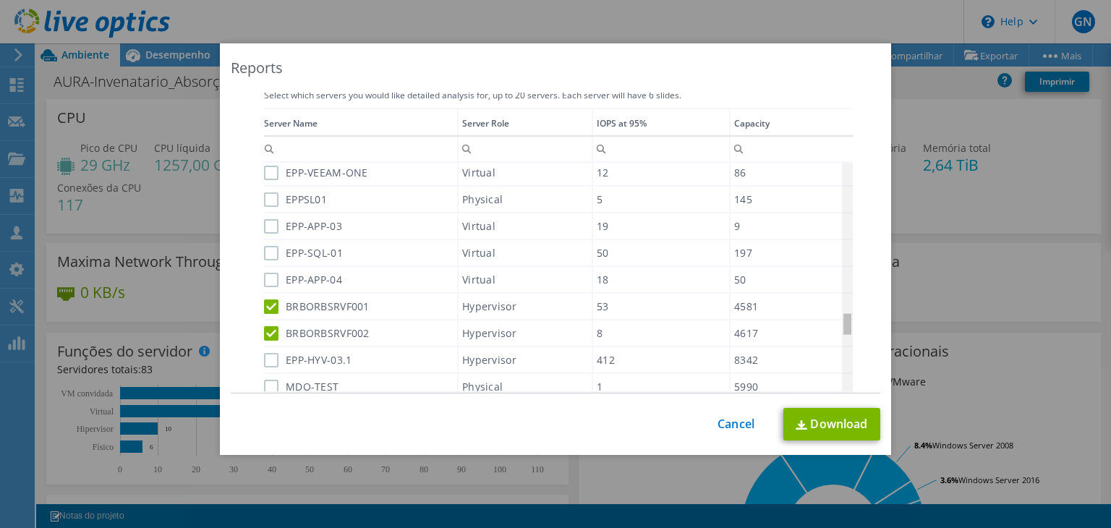
scroll to position [1455, 0]
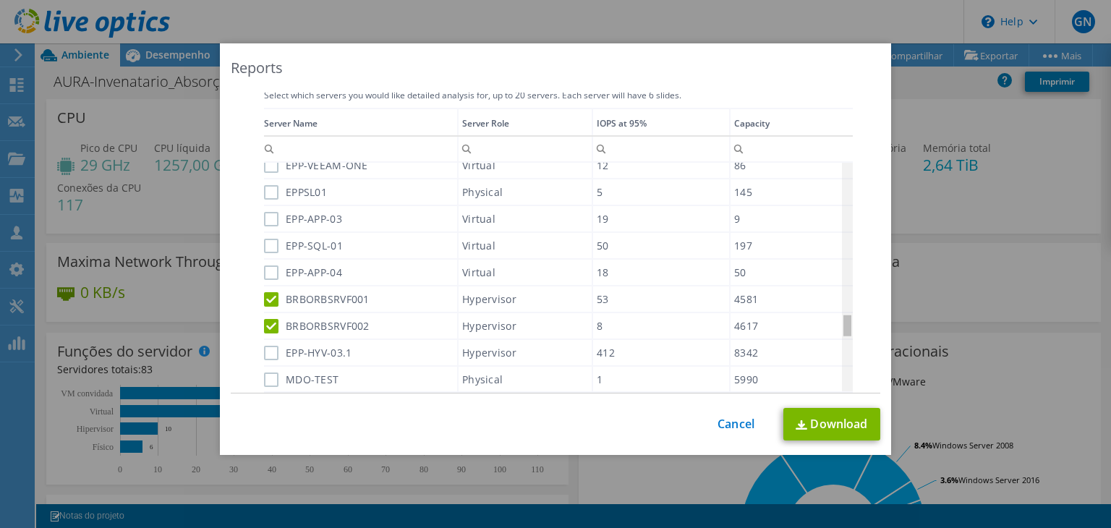
drag, startPoint x: 844, startPoint y: 320, endPoint x: 847, endPoint y: 331, distance: 11.9
click at [847, 331] on body "GN Parceiro de Canal GILCELIO NASCIMENTO [EMAIL_ADDRESS][PERSON_NAME][DOMAIN_NA…" at bounding box center [555, 264] width 1111 height 528
click at [268, 346] on label "EPP-HYV-03.1" at bounding box center [307, 353] width 87 height 14
click at [0, 0] on input "EPP-HYV-03.1" at bounding box center [0, 0] width 0 height 0
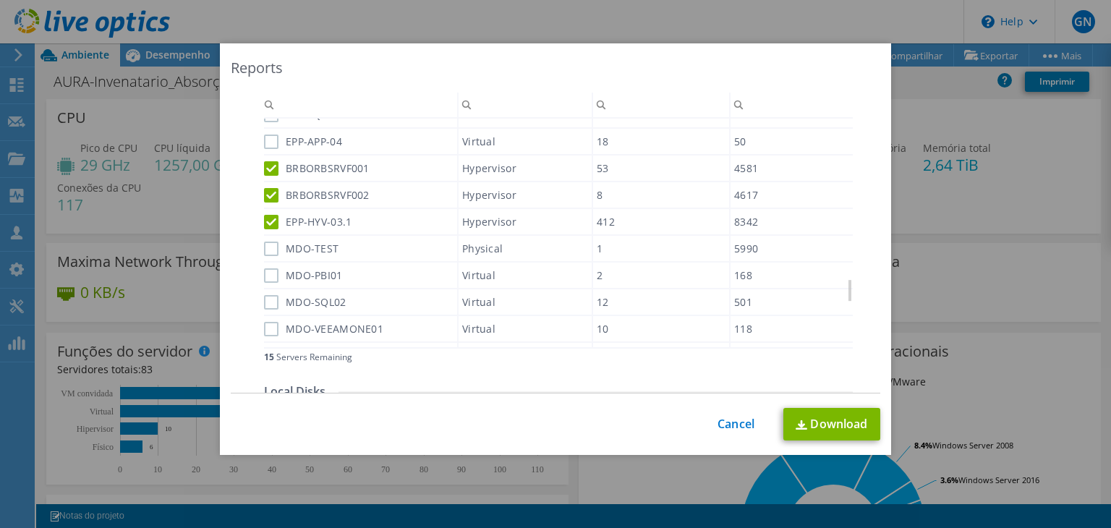
scroll to position [578, 0]
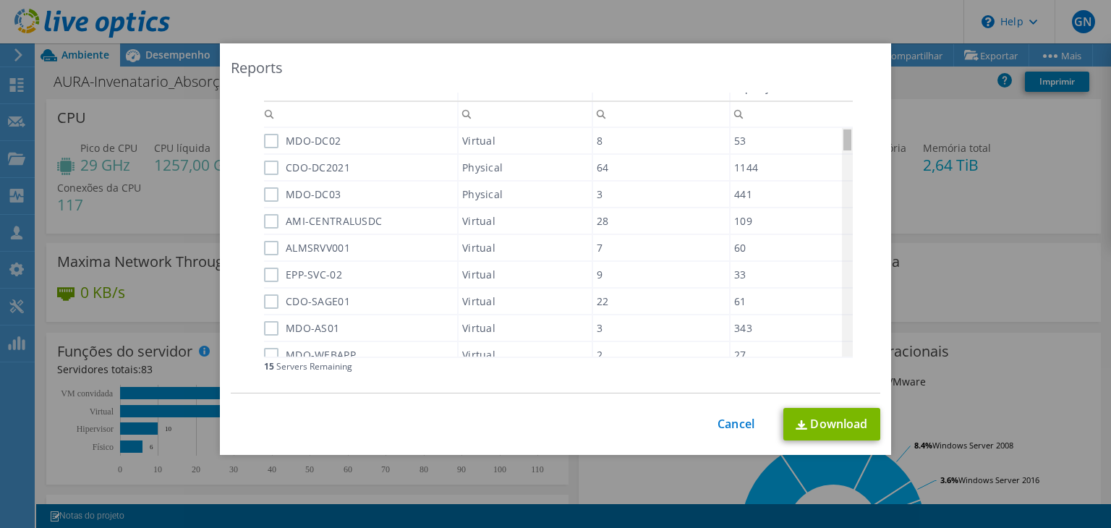
drag, startPoint x: 842, startPoint y: 292, endPoint x: 834, endPoint y: 132, distance: 160.0
click at [834, 132] on body "GN Parceiro de Canal GILCELIO NASCIMENTO [EMAIL_ADDRESS][PERSON_NAME][DOMAIN_NA…" at bounding box center [555, 264] width 1111 height 528
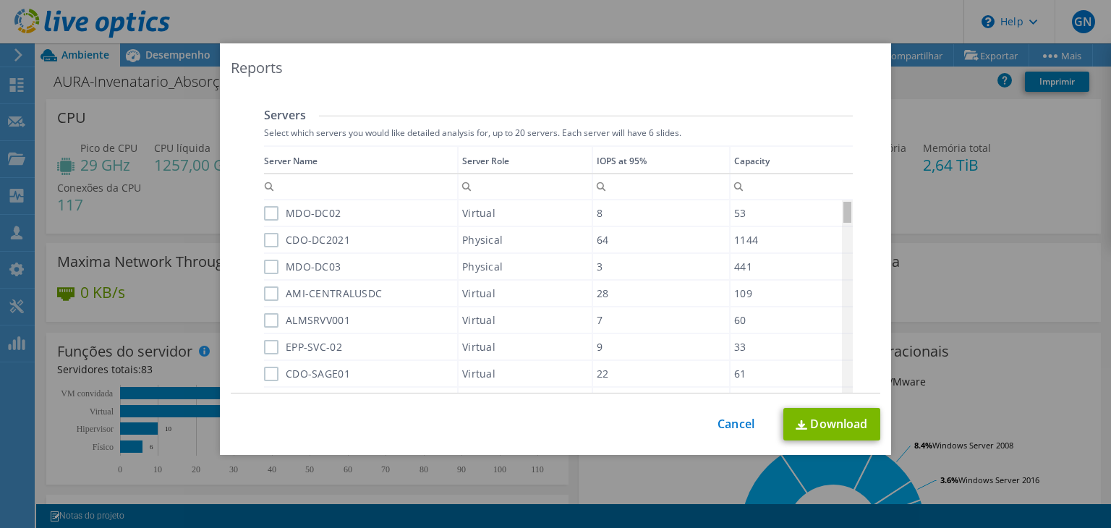
drag, startPoint x: 844, startPoint y: 216, endPoint x: 844, endPoint y: 205, distance: 11.6
click at [844, 205] on body "GN Parceiro de Canal GILCELIO NASCIMENTO [EMAIL_ADDRESS][PERSON_NAME][DOMAIN_NA…" at bounding box center [555, 264] width 1111 height 528
click at [267, 242] on label "CDO-DC2021" at bounding box center [307, 240] width 86 height 14
click at [0, 0] on input "CDO-DC2021" at bounding box center [0, 0] width 0 height 0
click at [264, 264] on label "MDO-DC03" at bounding box center [302, 267] width 77 height 14
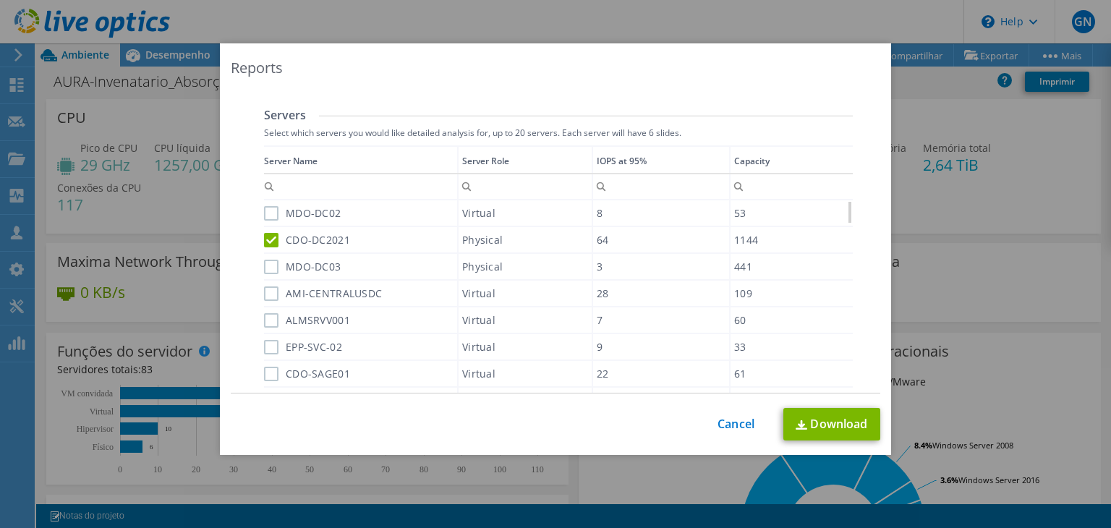
click at [0, 0] on input "MDO-DC03" at bounding box center [0, 0] width 0 height 0
drag, startPoint x: 842, startPoint y: 215, endPoint x: 541, endPoint y: 297, distance: 312.6
click at [827, 336] on body "GN Parceiro de Canal GILCELIO NASCIMENTO [EMAIL_ADDRESS][PERSON_NAME][DOMAIN_NA…" at bounding box center [555, 264] width 1111 height 528
click at [267, 262] on label "EPP-HYV-01" at bounding box center [303, 269] width 79 height 14
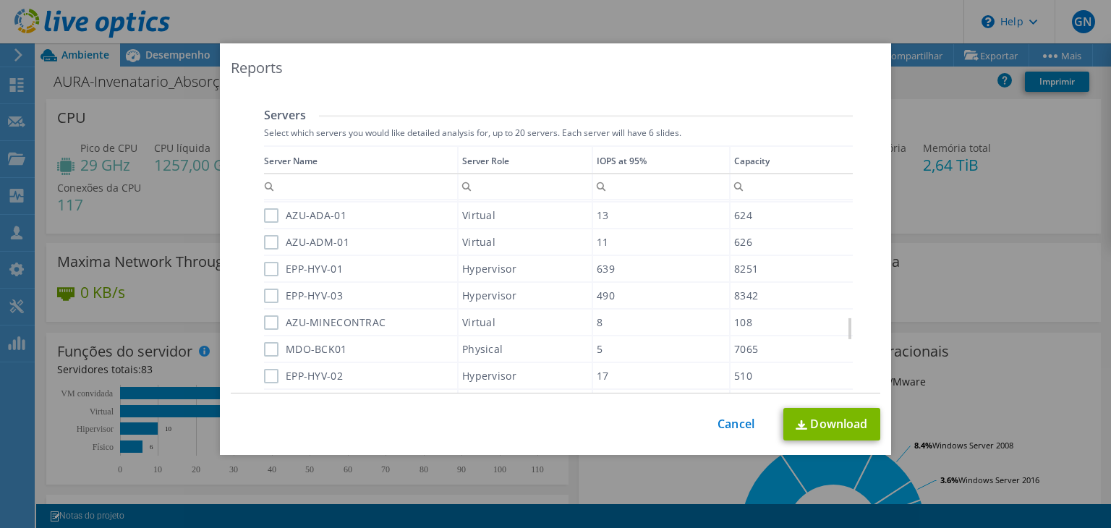
click at [0, 0] on input "EPP-HYV-01" at bounding box center [0, 0] width 0 height 0
click at [269, 288] on label "EPP-HYV-03" at bounding box center [303, 295] width 79 height 14
click at [0, 0] on input "EPP-HYV-03" at bounding box center [0, 0] width 0 height 0
click at [264, 368] on label "EPP-HYV-02" at bounding box center [303, 375] width 79 height 14
click at [0, 0] on input "EPP-HYV-02" at bounding box center [0, 0] width 0 height 0
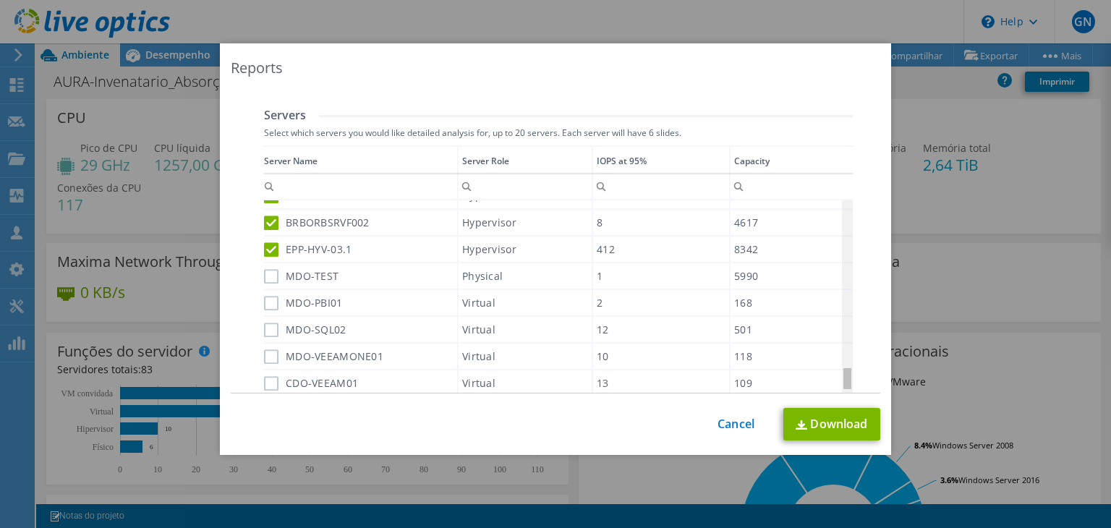
scroll to position [1602, 0]
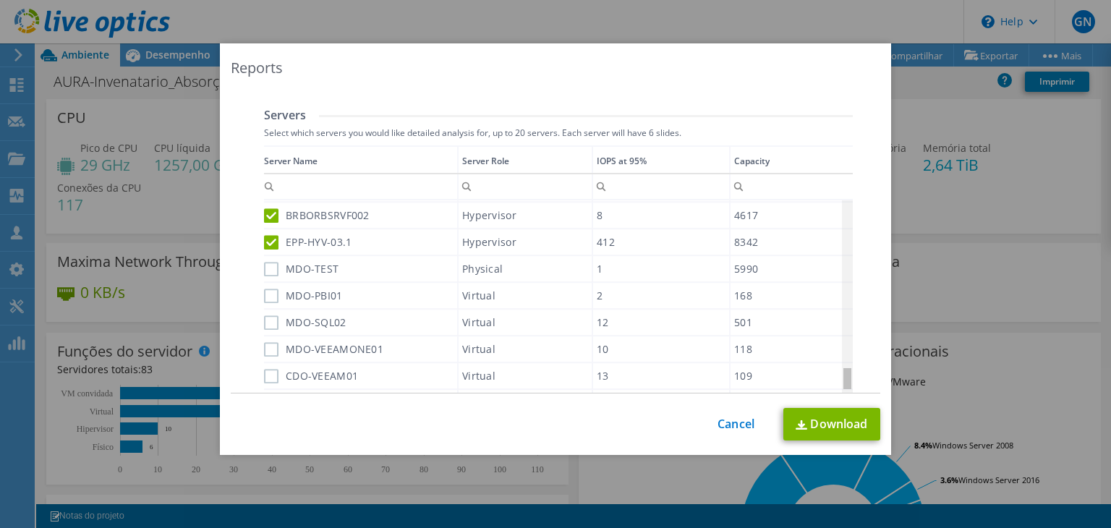
drag, startPoint x: 842, startPoint y: 328, endPoint x: 839, endPoint y: 383, distance: 55.8
click at [839, 383] on body "GN Parceiro de Canal GILCELIO NASCIMENTO [EMAIL_ADDRESS][PERSON_NAME][DOMAIN_NA…" at bounding box center [555, 264] width 1111 height 528
click at [264, 262] on label "MDO-TEST" at bounding box center [301, 269] width 74 height 14
click at [0, 0] on input "MDO-TEST" at bounding box center [0, 0] width 0 height 0
click at [479, 166] on div "Server Role" at bounding box center [485, 161] width 47 height 16
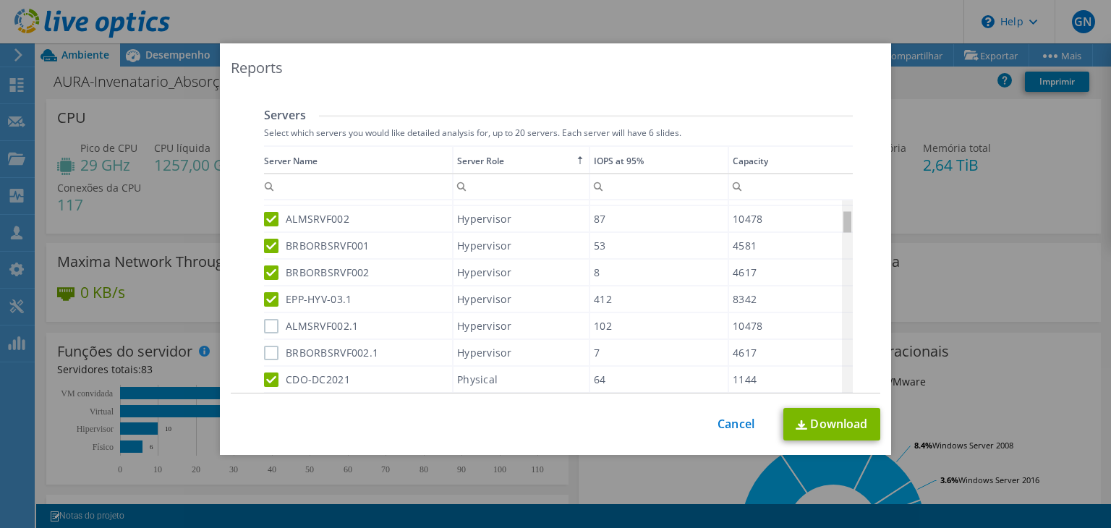
scroll to position [116, 0]
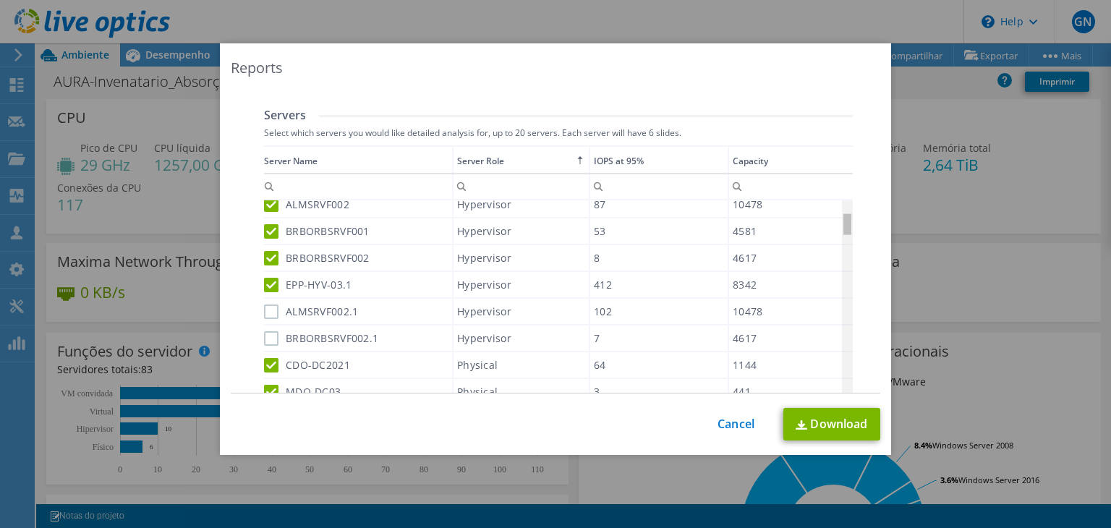
drag, startPoint x: 842, startPoint y: 212, endPoint x: 842, endPoint y: 231, distance: 18.8
click at [842, 231] on body "GN Parceiro de Canal GILCELIO NASCIMENTO [EMAIL_ADDRESS][PERSON_NAME][DOMAIN_NA…" at bounding box center [555, 264] width 1111 height 528
click at [269, 308] on label "ALMSRVF002.1" at bounding box center [311, 311] width 94 height 14
click at [0, 0] on input "ALMSRVF002.1" at bounding box center [0, 0] width 0 height 0
click at [266, 336] on label "BRBORBSRVF002.1" at bounding box center [321, 338] width 114 height 14
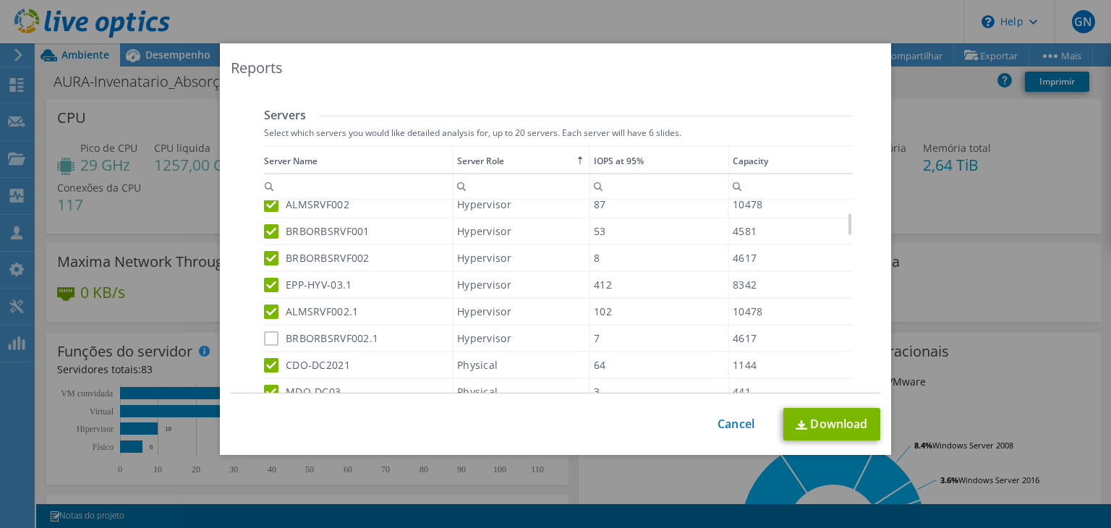
click at [0, 0] on input "BRBORBSRVF002.1" at bounding box center [0, 0] width 0 height 0
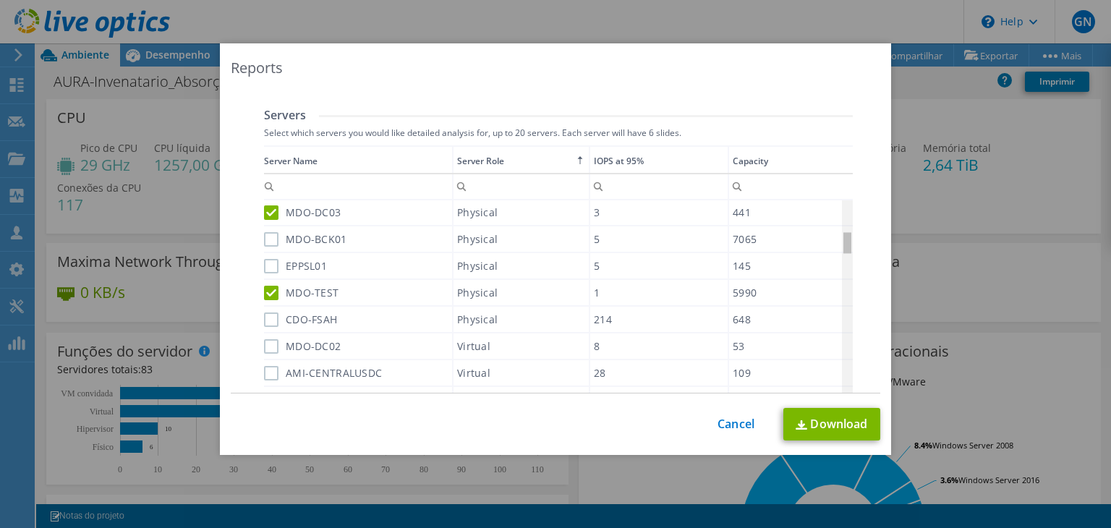
scroll to position [281, 0]
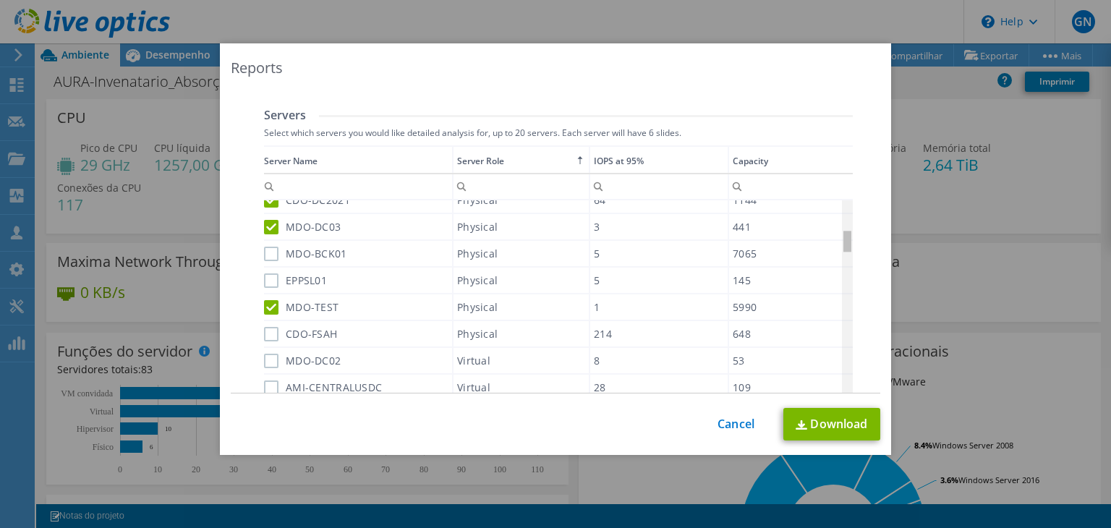
drag, startPoint x: 842, startPoint y: 229, endPoint x: 705, endPoint y: 245, distance: 137.6
click at [839, 253] on body "GN Parceiro de Canal GILCELIO NASCIMENTO [EMAIL_ADDRESS][PERSON_NAME][DOMAIN_NA…" at bounding box center [555, 264] width 1111 height 528
click at [266, 253] on label "MDO-BCK01" at bounding box center [305, 254] width 83 height 14
click at [0, 0] on input "MDO-BCK01" at bounding box center [0, 0] width 0 height 0
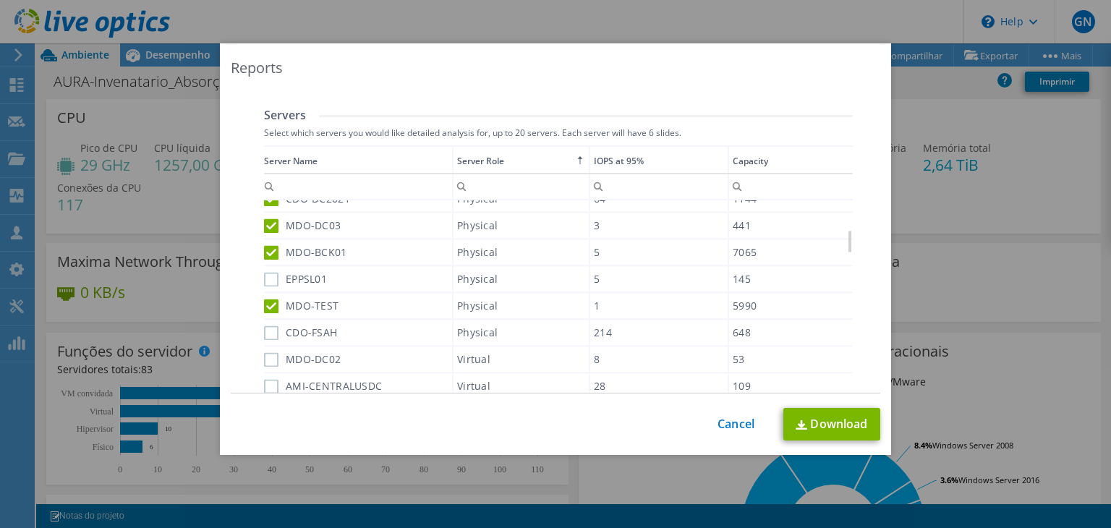
click at [264, 273] on label "EPPSL01" at bounding box center [295, 279] width 63 height 14
click at [0, 0] on input "EPPSL01" at bounding box center [0, 0] width 0 height 0
click at [270, 328] on label "CDO-FSAH" at bounding box center [300, 332] width 73 height 14
click at [0, 0] on input "CDO-FSAH" at bounding box center [0, 0] width 0 height 0
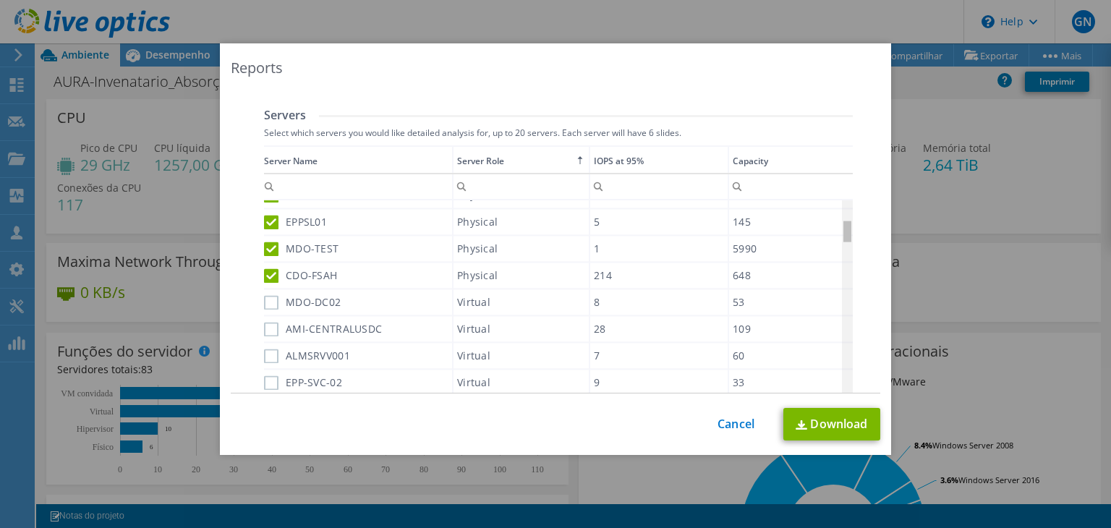
scroll to position [0, 0]
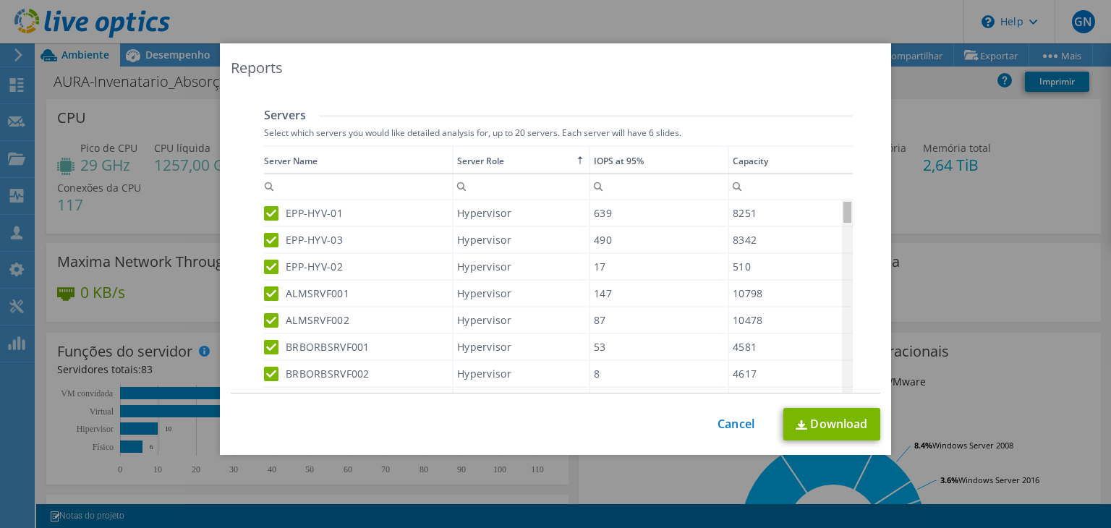
drag, startPoint x: 842, startPoint y: 246, endPoint x: 828, endPoint y: 180, distance: 67.2
click at [828, 181] on body "GN Parceiro de Canal GILCELIO NASCIMENTO [EMAIL_ADDRESS][PERSON_NAME][DOMAIN_NA…" at bounding box center [555, 264] width 1111 height 528
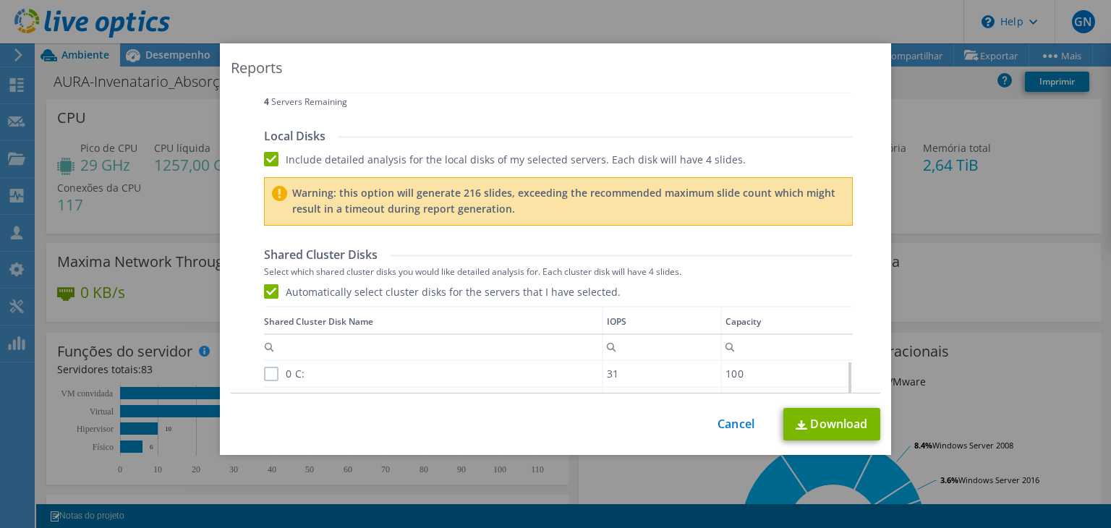
scroll to position [795, 0]
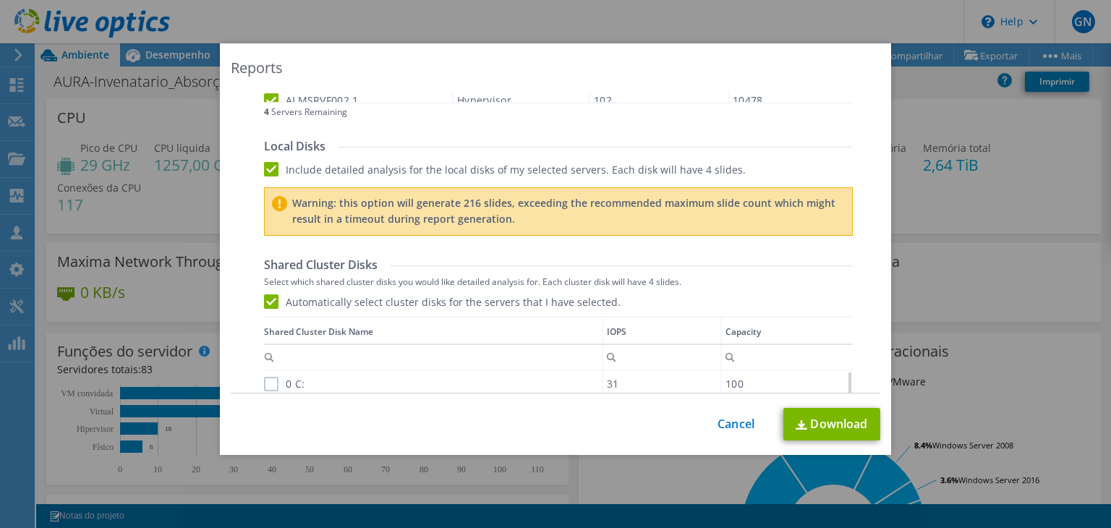
click at [268, 173] on label "Include detailed analysis for the local disks of my selected servers. Each disk…" at bounding box center [505, 169] width 482 height 14
click at [0, 0] on input "Include detailed analysis for the local disks of my selected servers. Each disk…" at bounding box center [0, 0] width 0 height 0
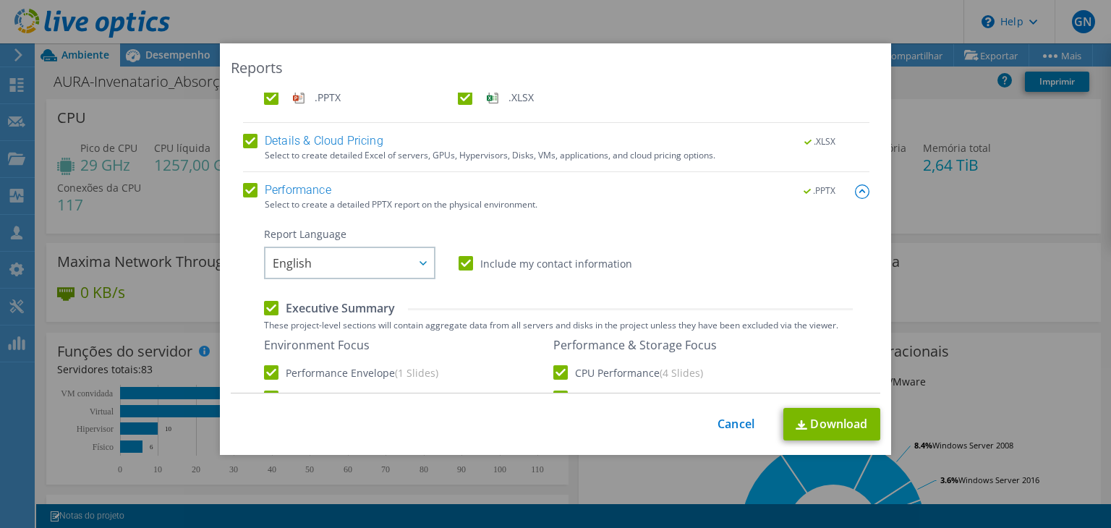
scroll to position [0, 0]
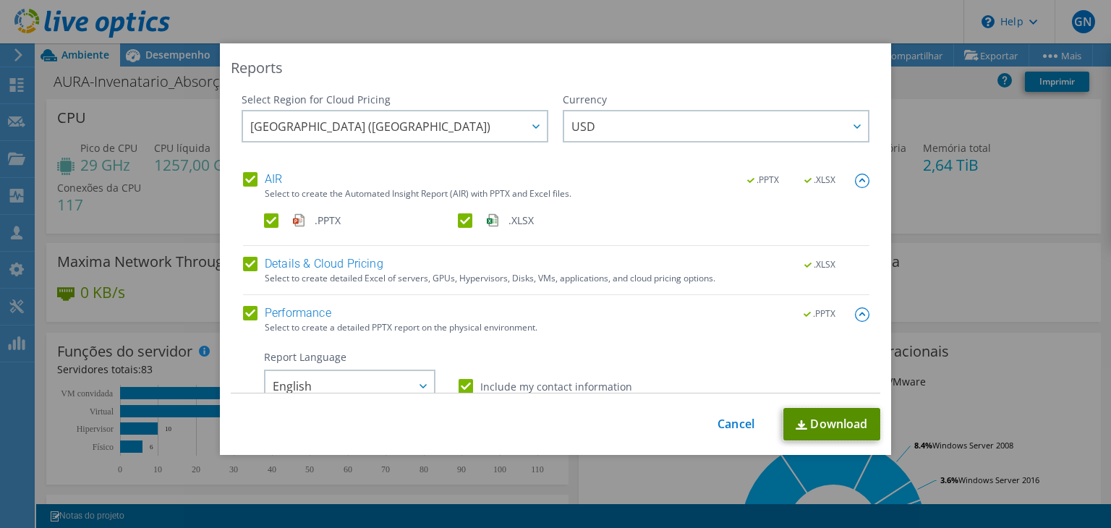
drag, startPoint x: 815, startPoint y: 423, endPoint x: 827, endPoint y: 446, distance: 26.2
click at [815, 423] on link "Download" at bounding box center [831, 424] width 97 height 33
click at [624, 35] on div "Reports Select Region for Cloud Pricing Asia Pacific ([GEOGRAPHIC_DATA]) [GEOGR…" at bounding box center [555, 264] width 1111 height 528
